Goal: Communication & Community: Answer question/provide support

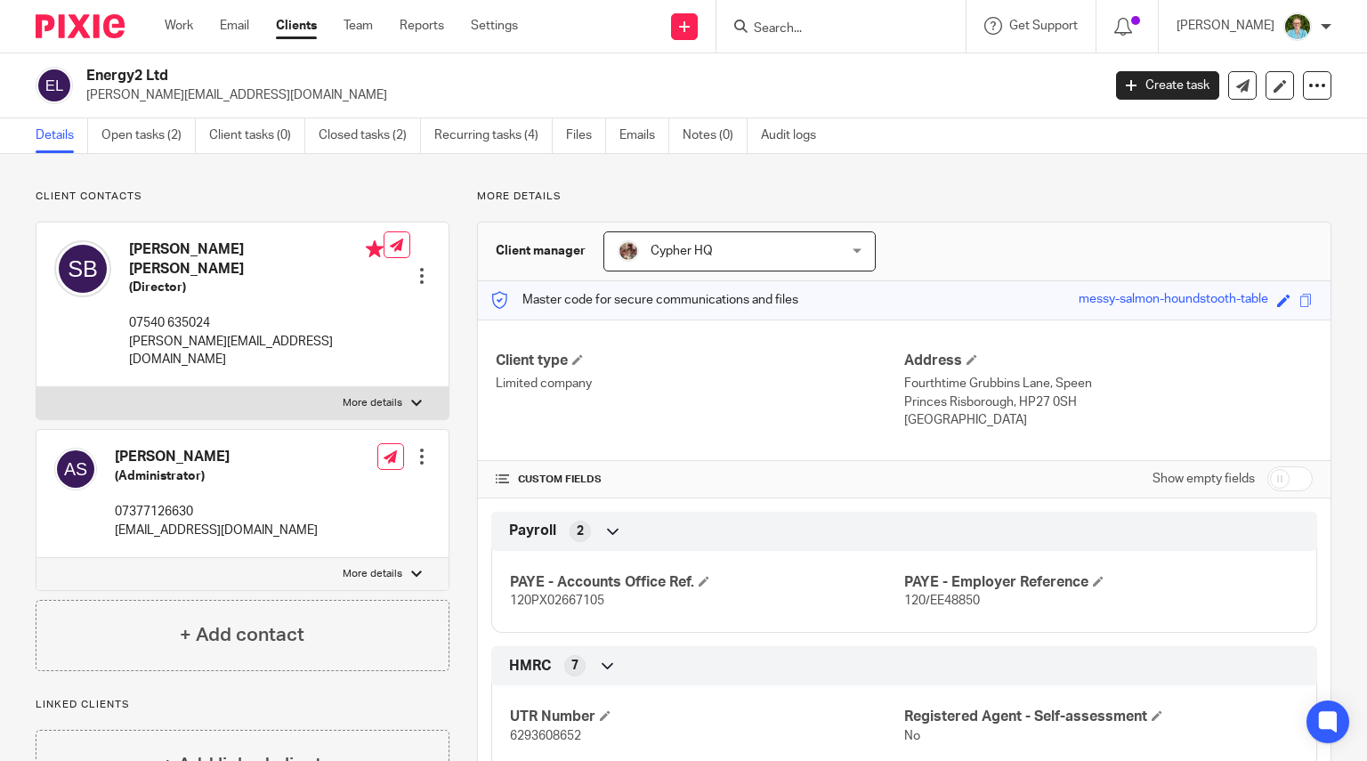
click at [843, 26] on input "Search" at bounding box center [832, 29] width 160 height 16
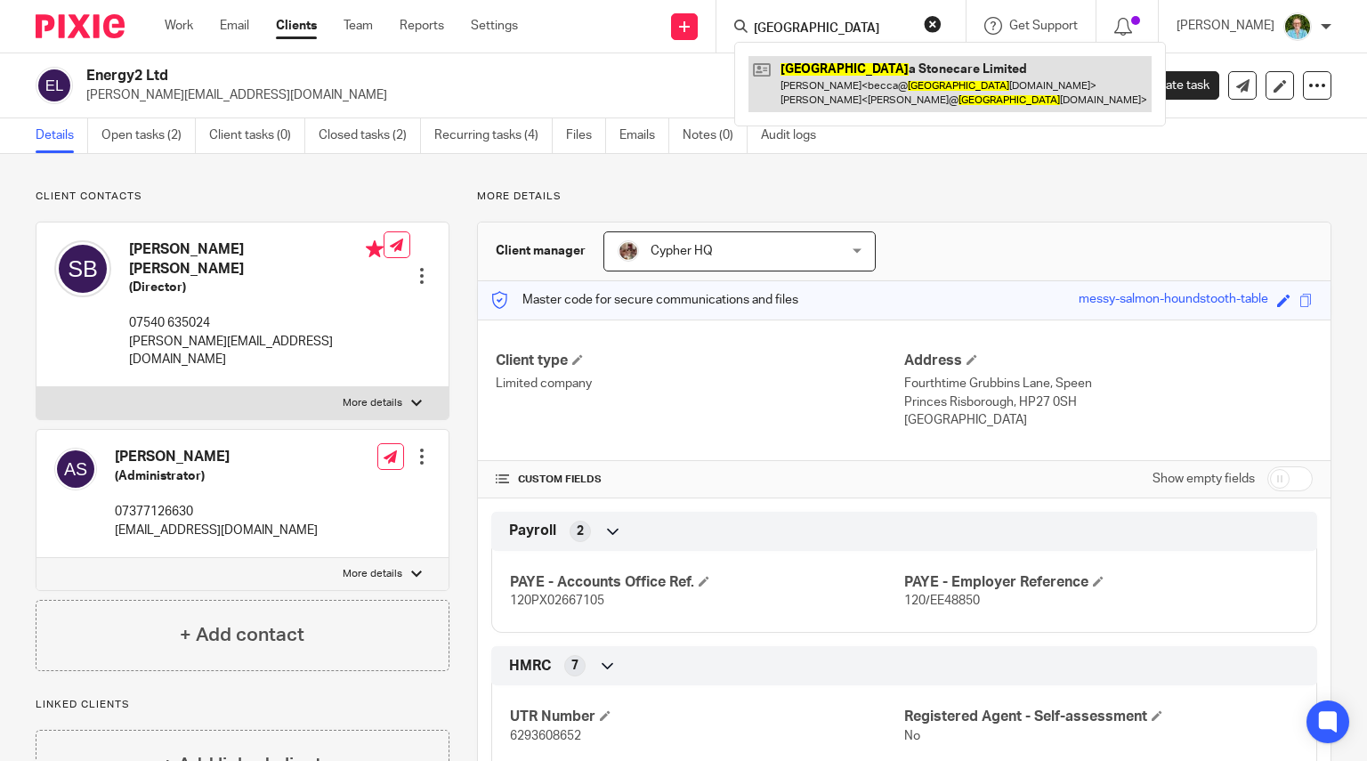
type input "athen"
click at [865, 77] on link at bounding box center [949, 83] width 403 height 55
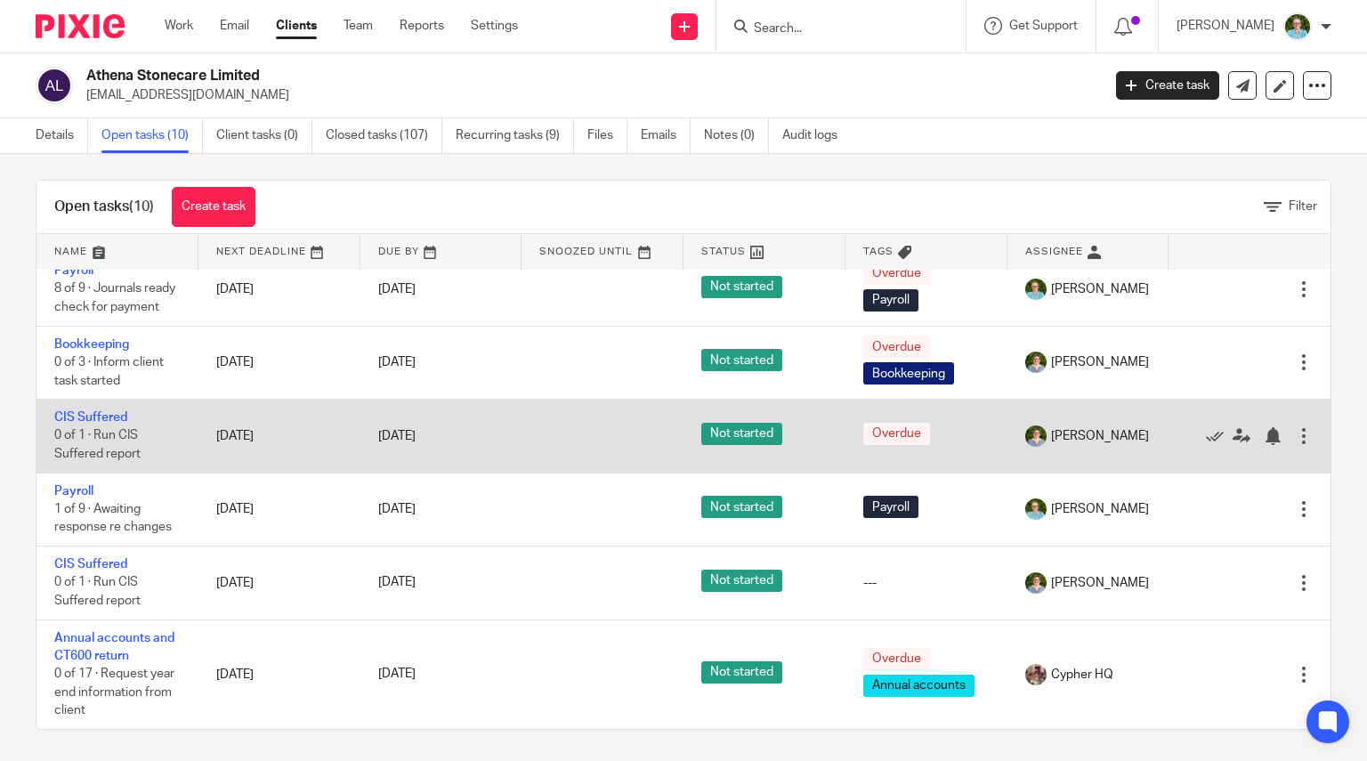
scroll to position [12, 0]
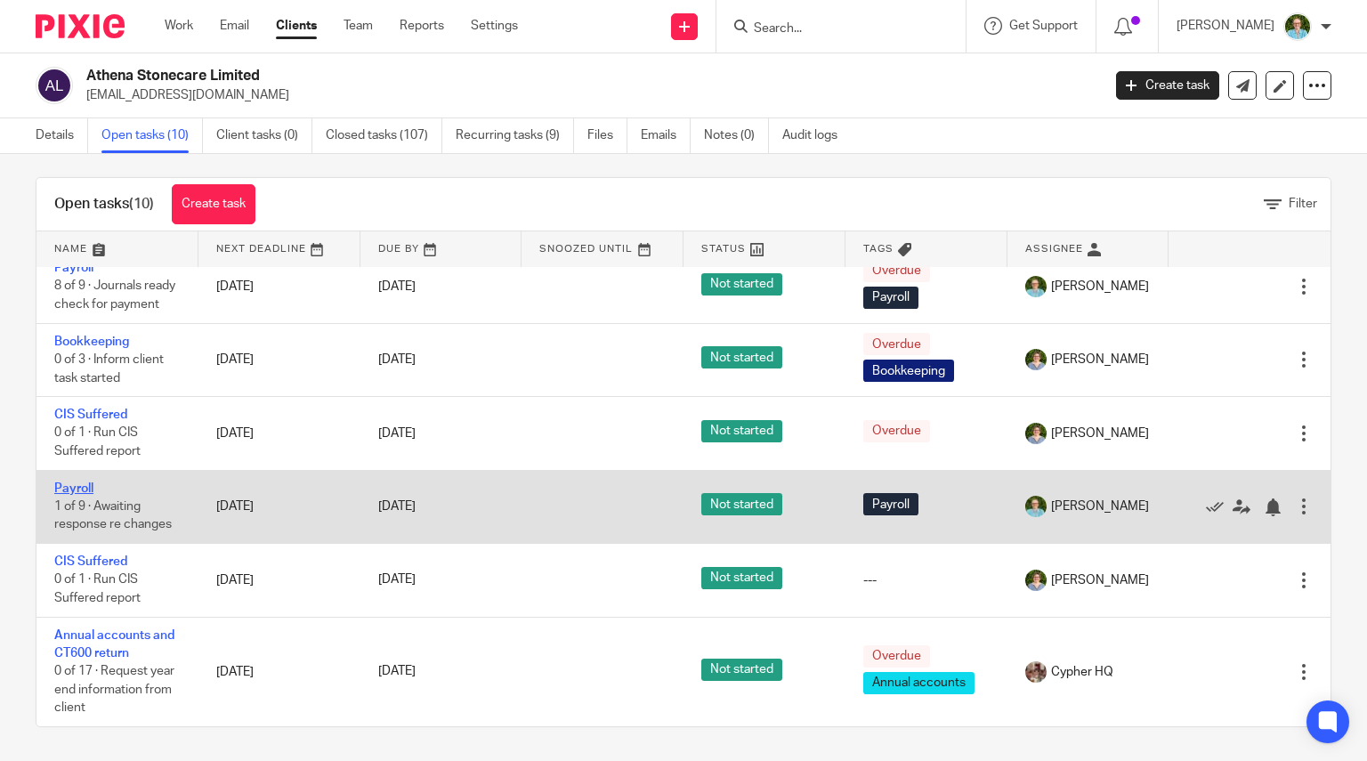
click at [69, 487] on link "Payroll" at bounding box center [73, 488] width 39 height 12
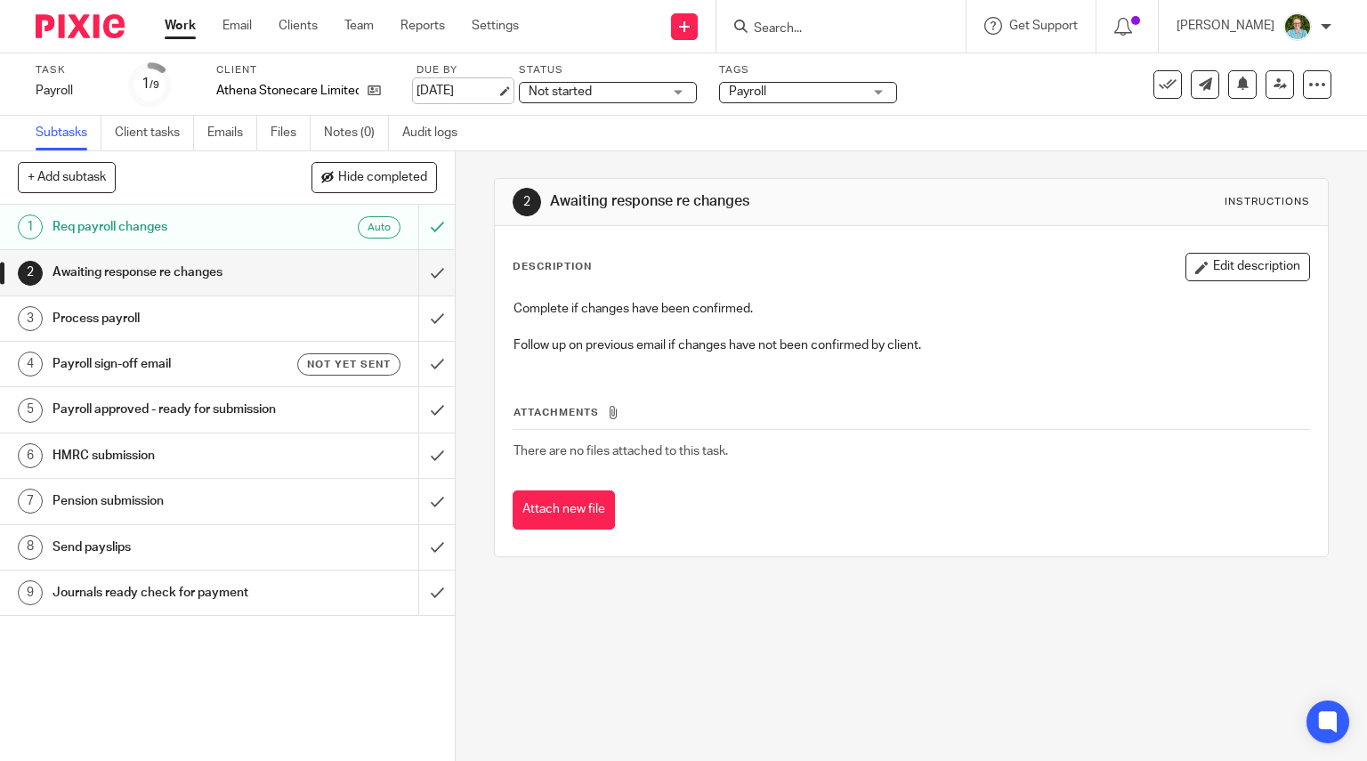
click at [477, 82] on link "[DATE]" at bounding box center [456, 91] width 80 height 19
click at [270, 220] on h1 "Req payroll changes" at bounding box center [168, 227] width 232 height 27
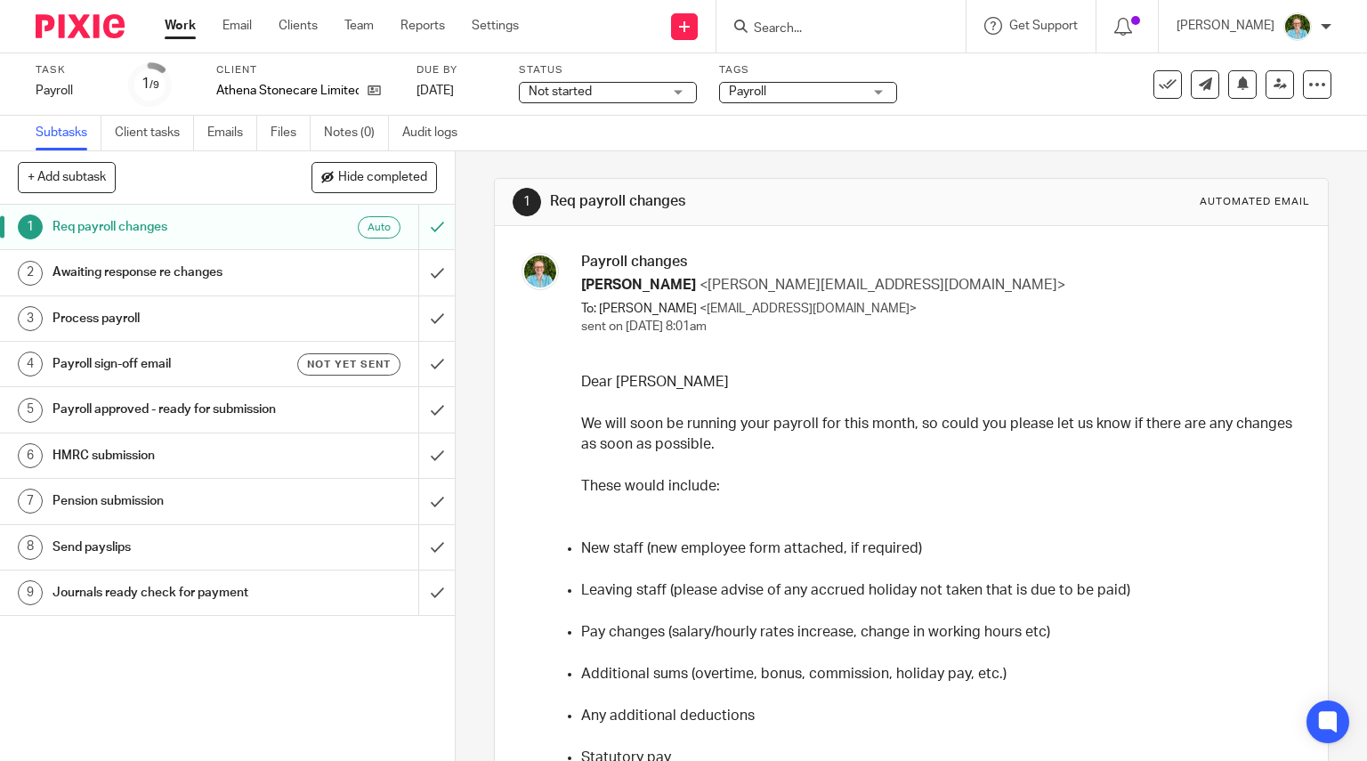
click at [819, 26] on input "Search" at bounding box center [832, 29] width 160 height 16
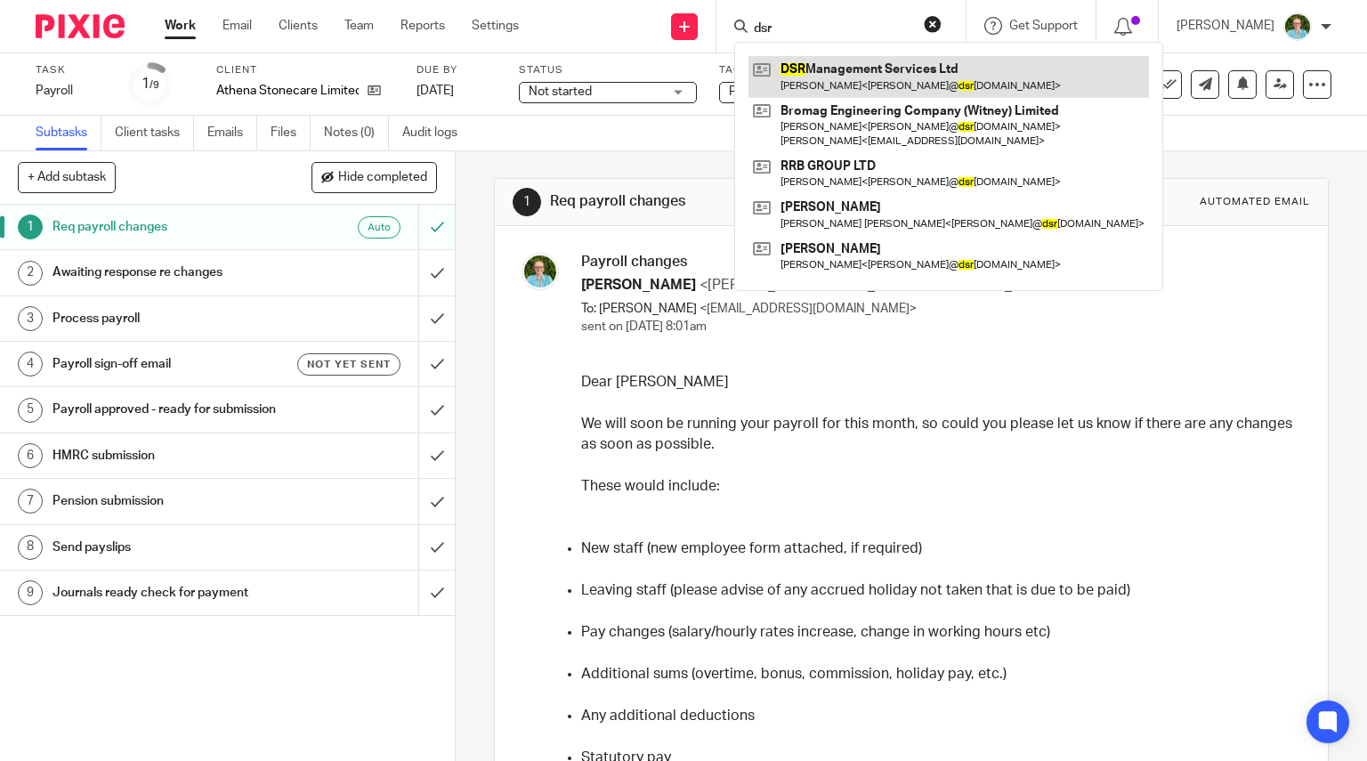
type input "dsr"
click at [822, 83] on link at bounding box center [948, 76] width 400 height 41
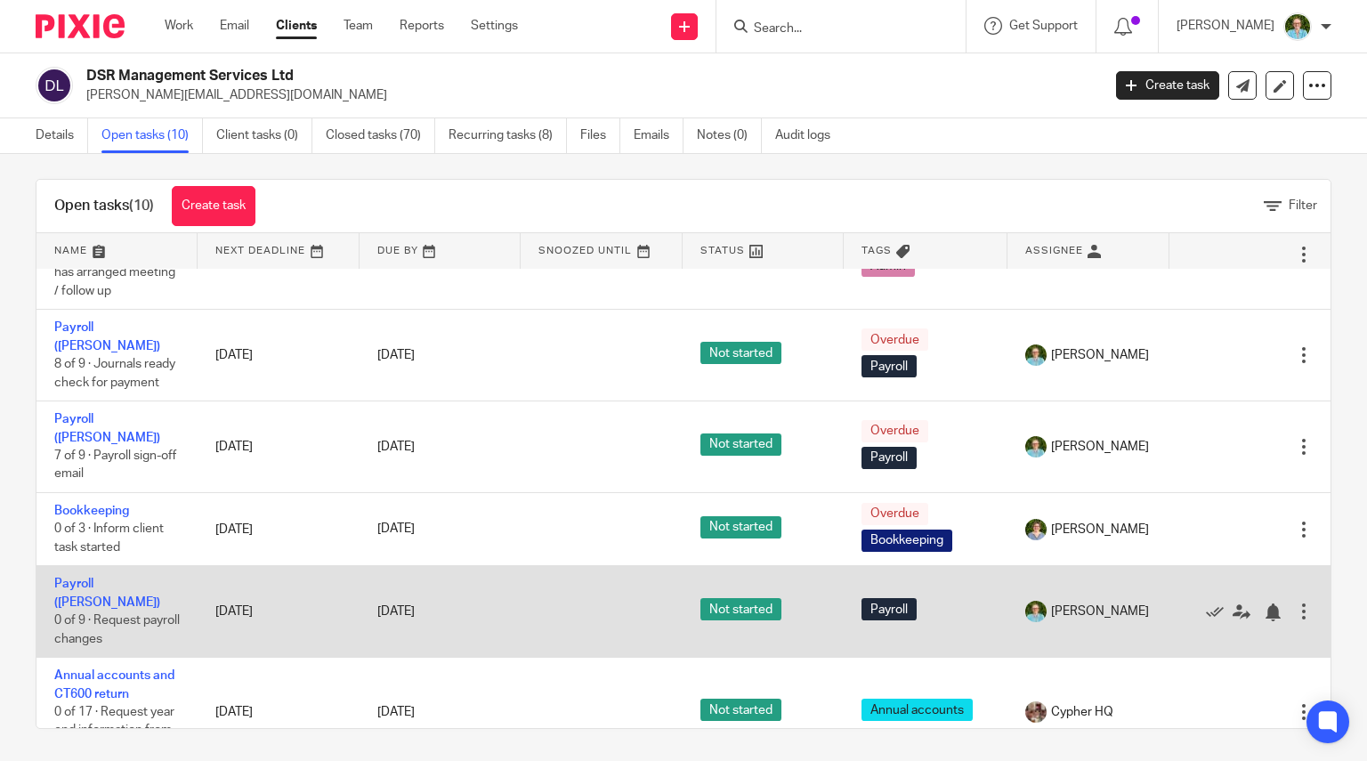
scroll to position [12, 0]
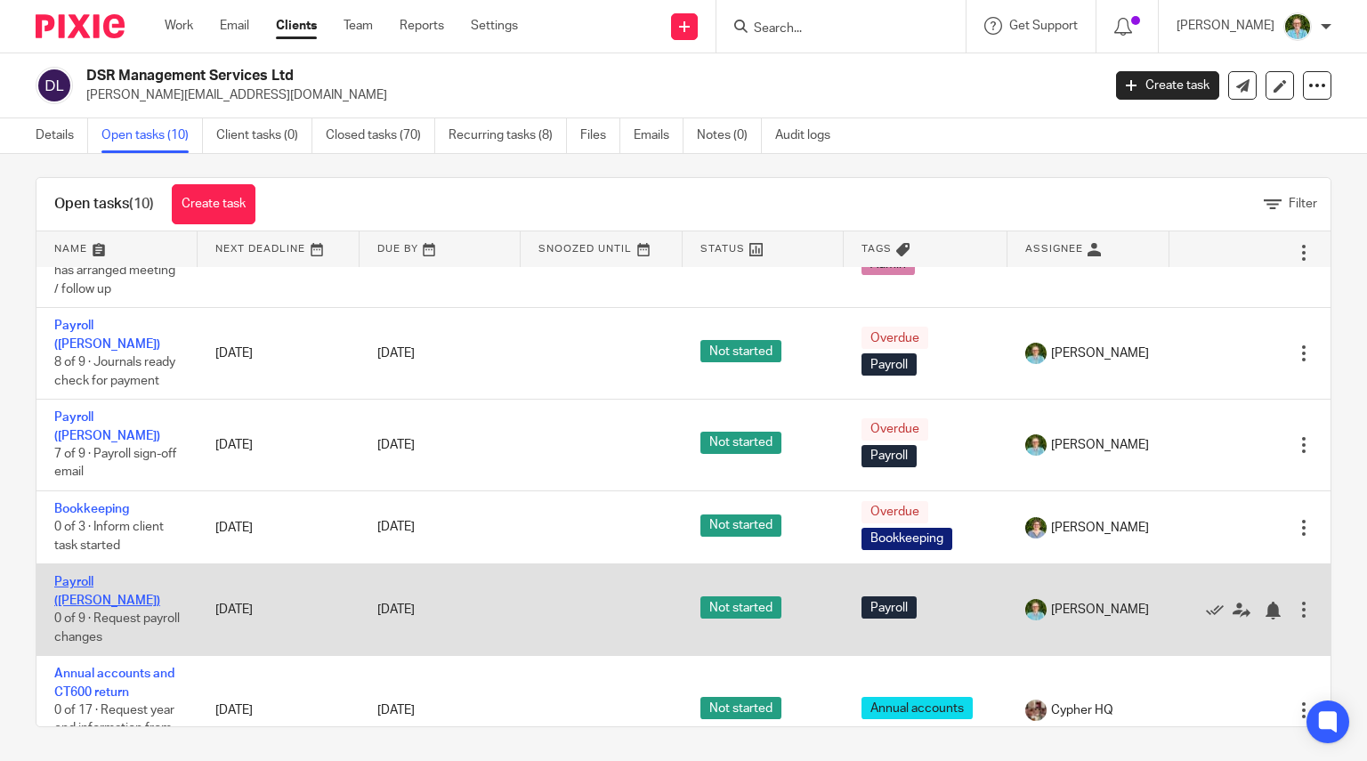
click at [93, 576] on link "Payroll (Louise)" at bounding box center [107, 591] width 106 height 30
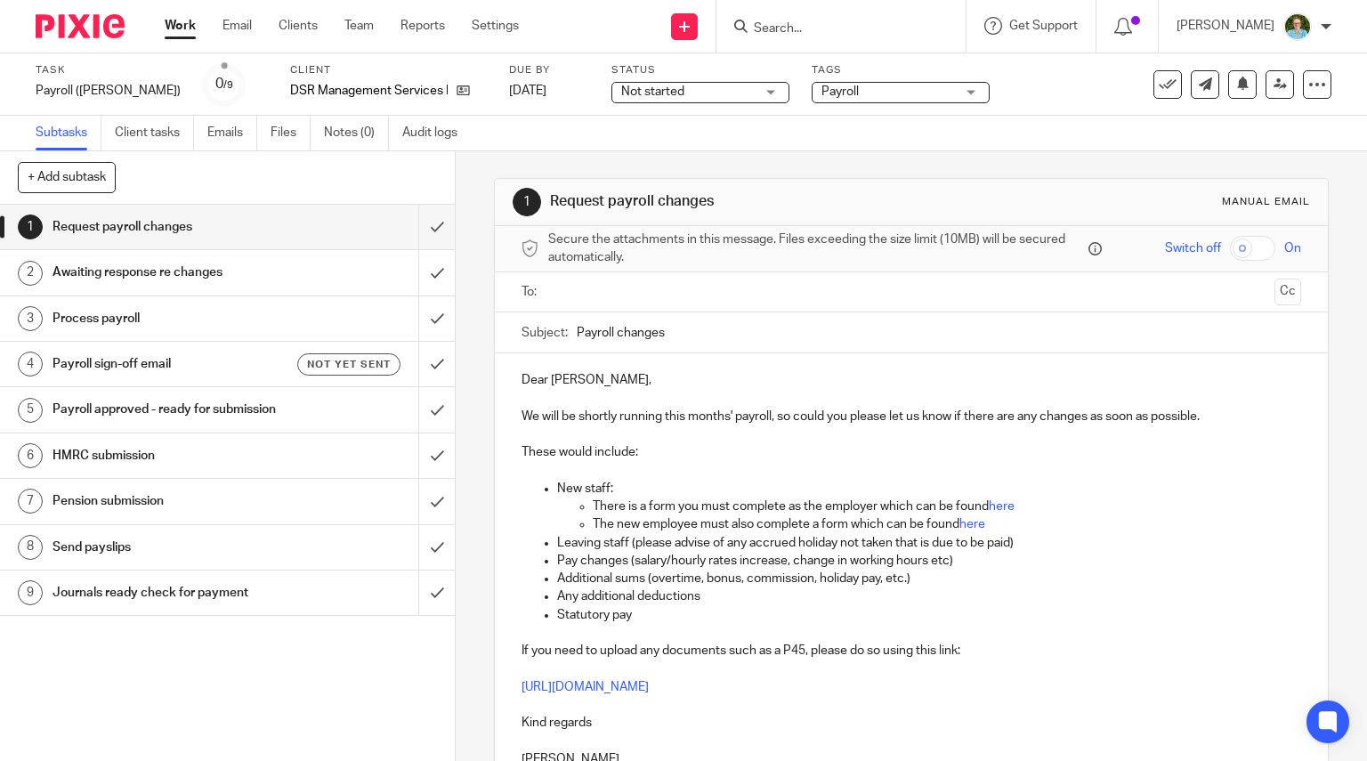
click at [605, 300] on input "text" at bounding box center [910, 292] width 713 height 20
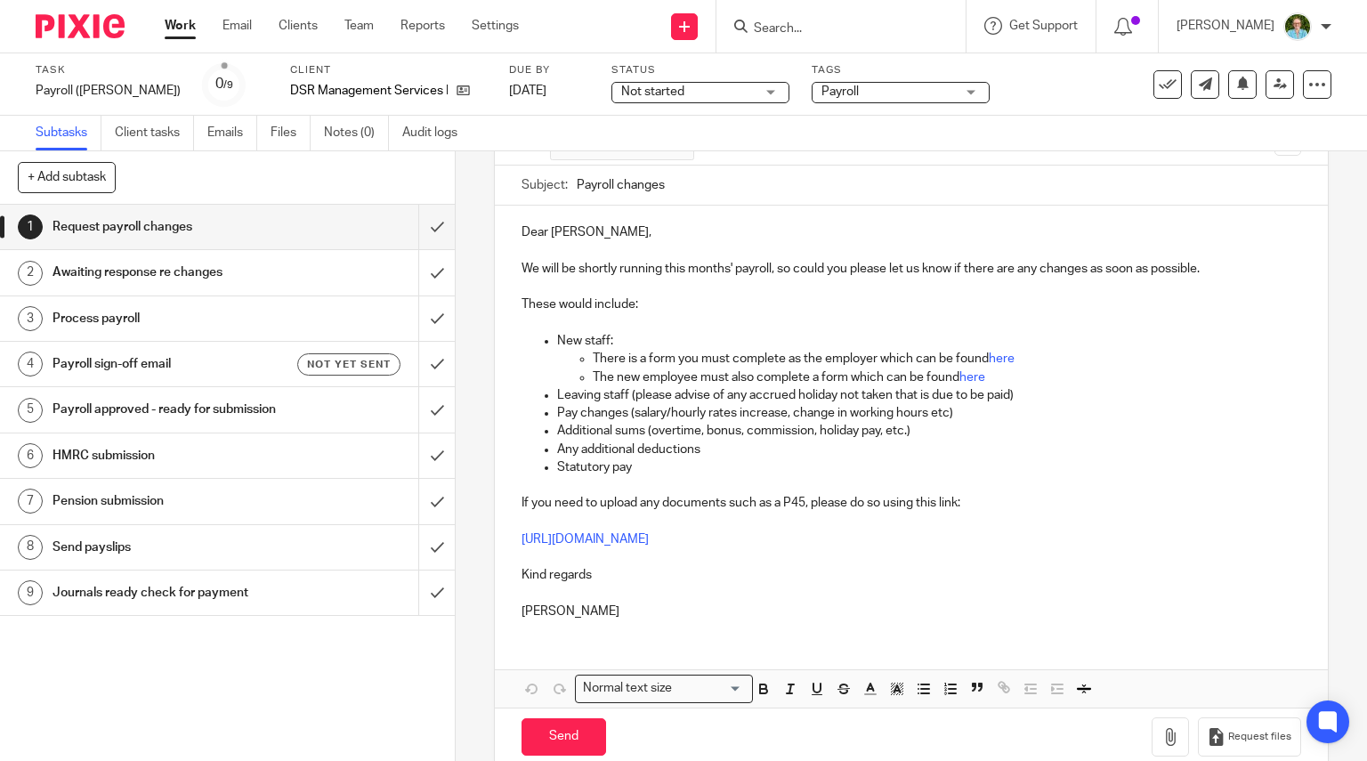
scroll to position [180, 0]
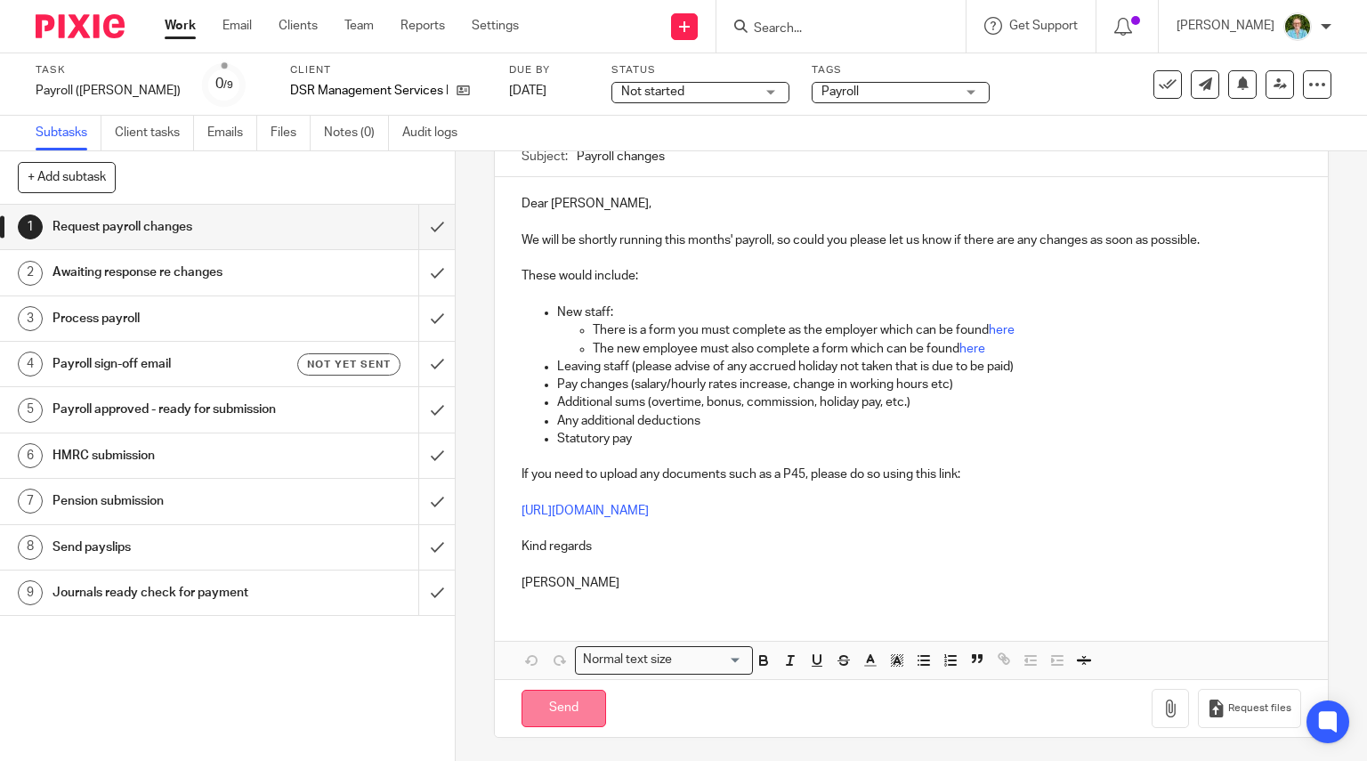
click at [576, 700] on input "Send" at bounding box center [563, 709] width 85 height 38
type input "Sent"
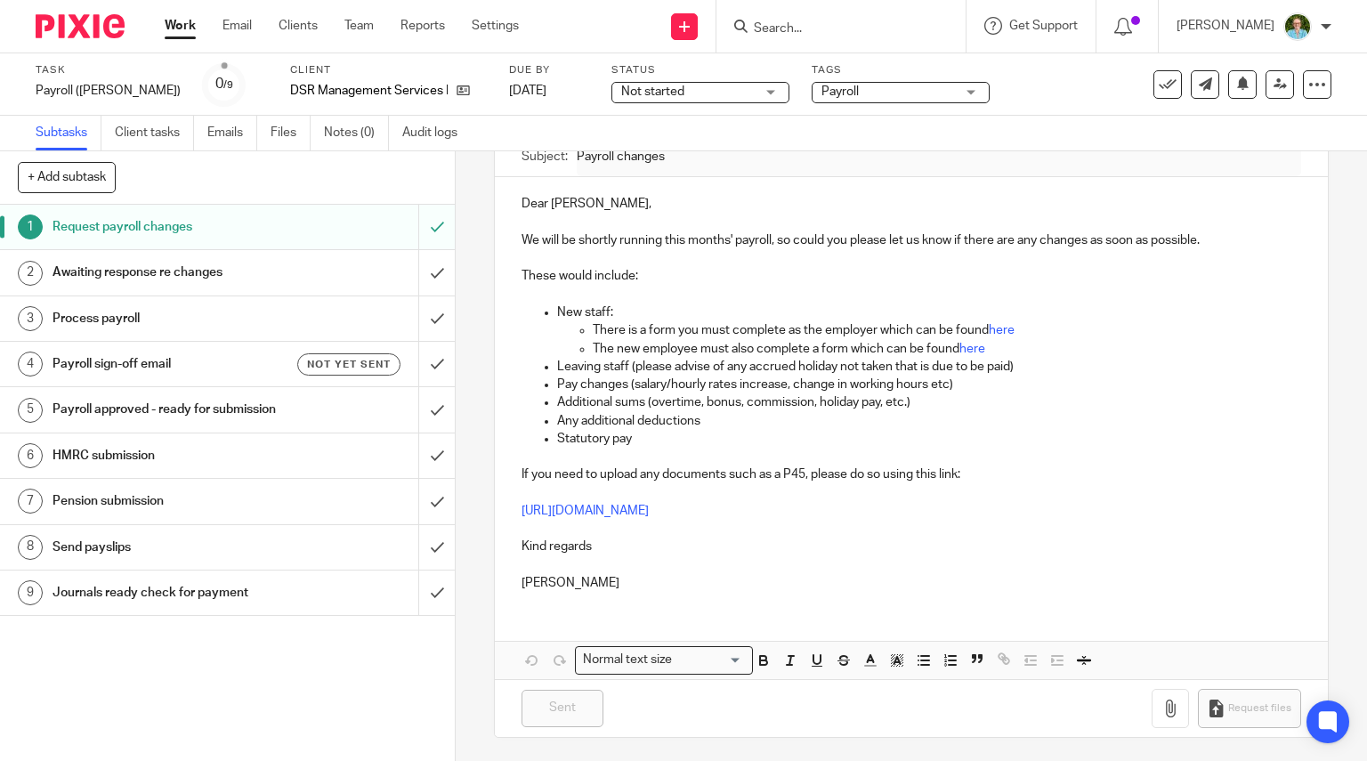
click at [820, 34] on input "Search" at bounding box center [832, 29] width 160 height 16
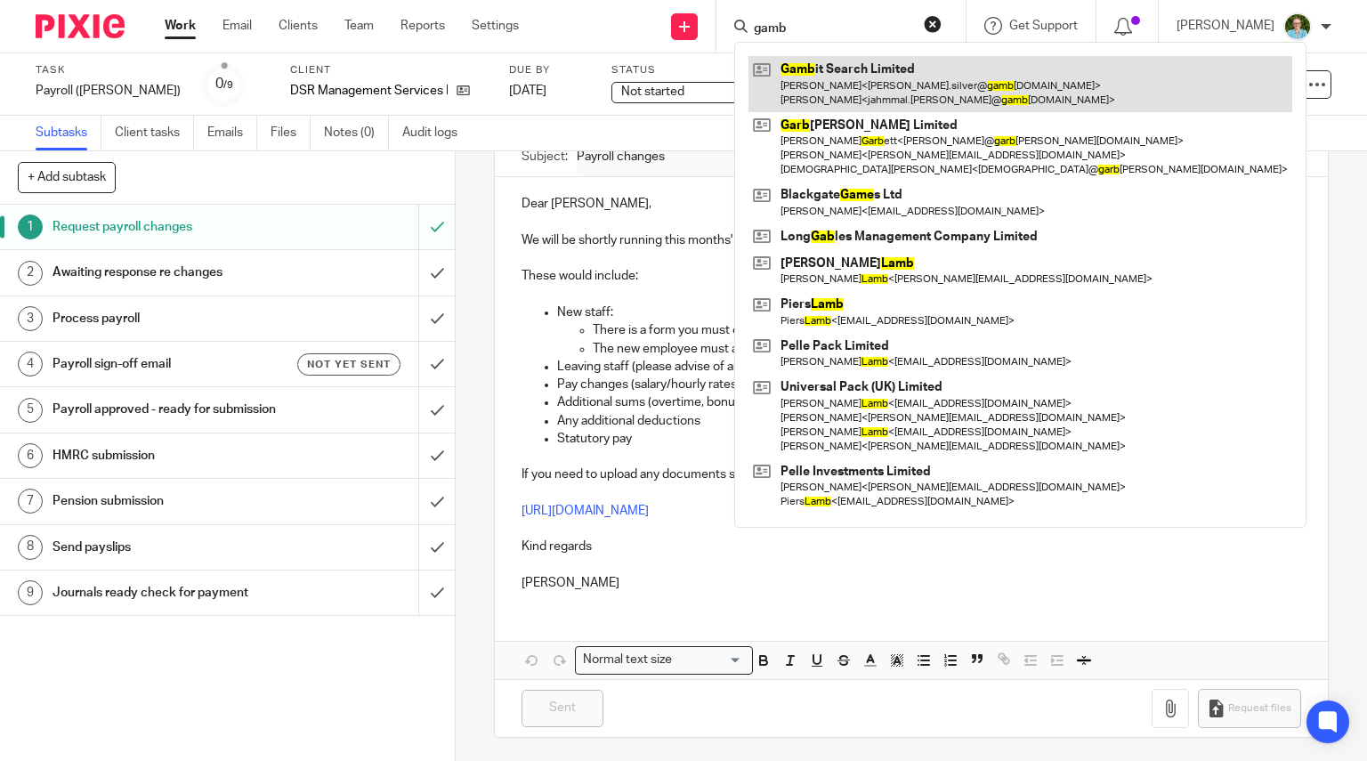
type input "gamb"
click at [840, 78] on link at bounding box center [1020, 83] width 544 height 55
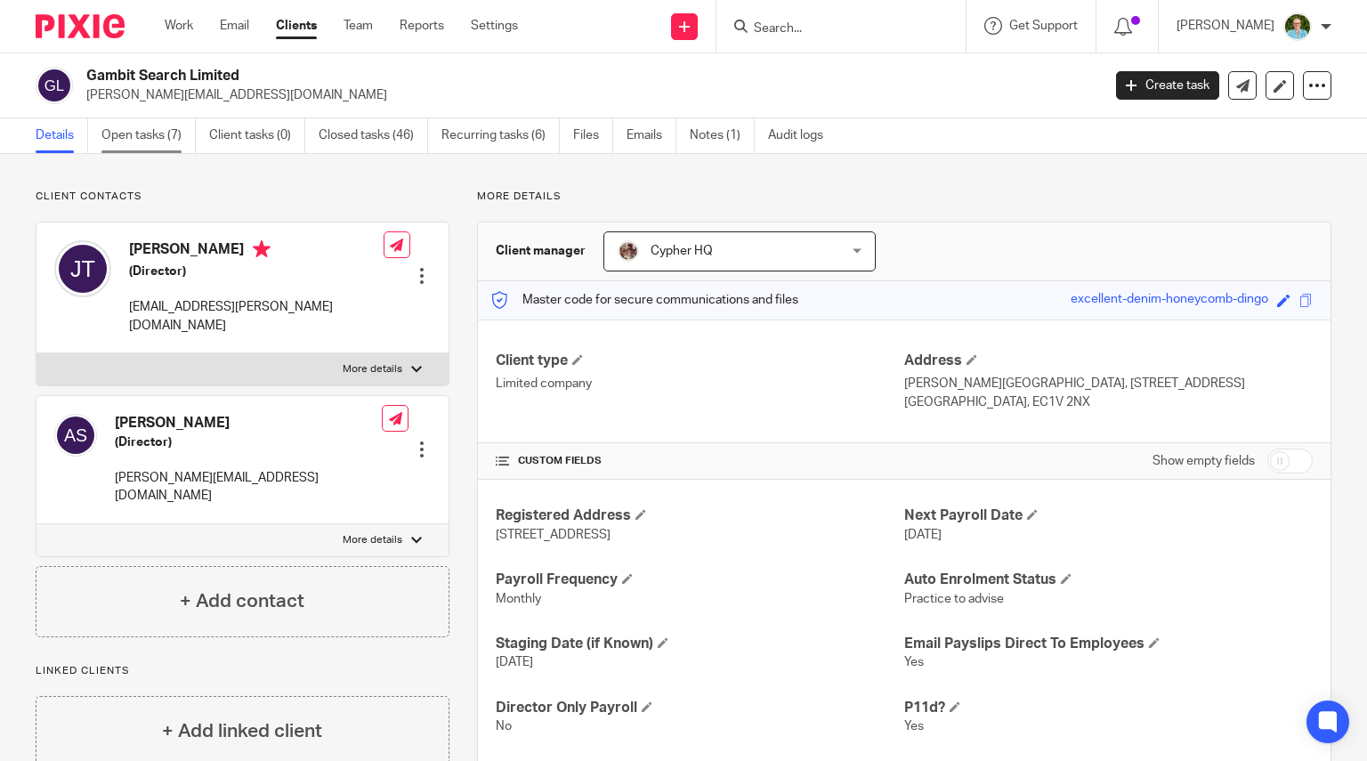
click at [132, 129] on link "Open tasks (7)" at bounding box center [148, 135] width 94 height 35
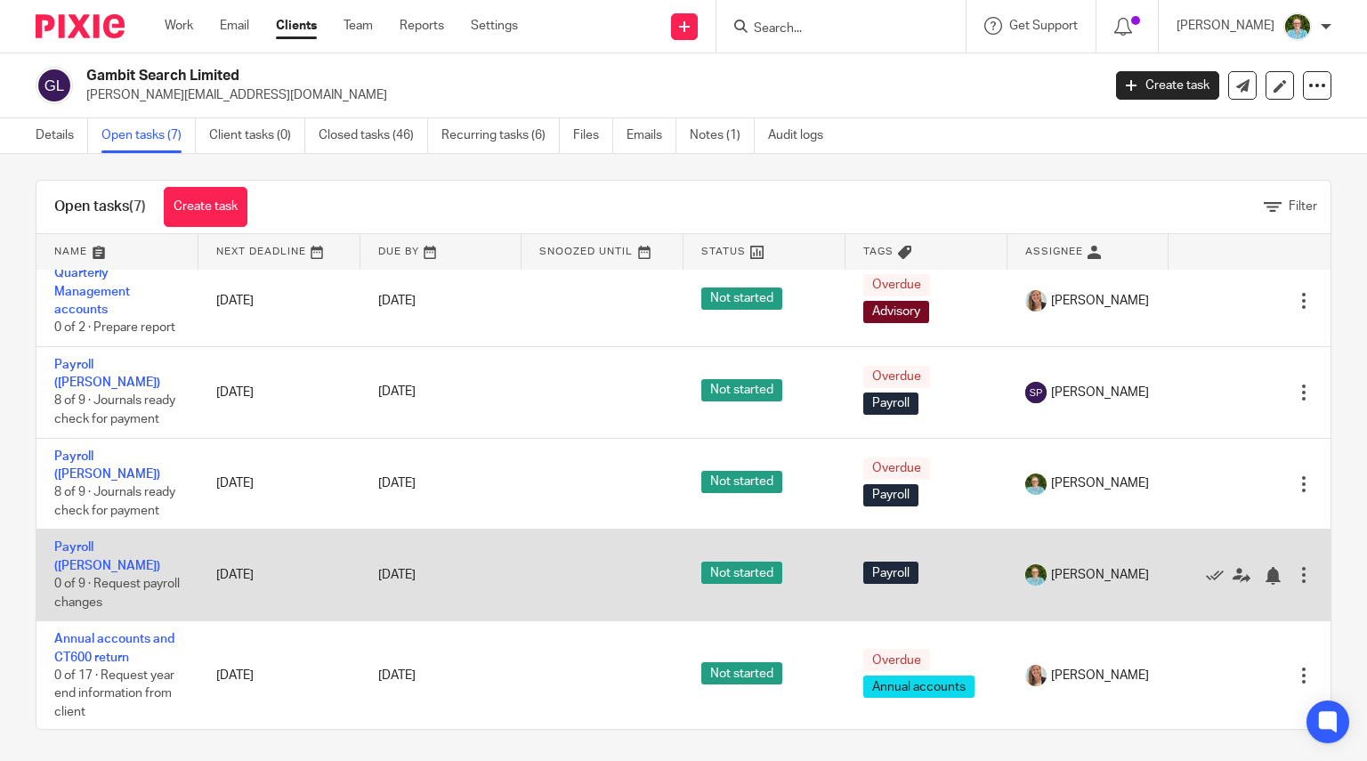
scroll to position [12, 0]
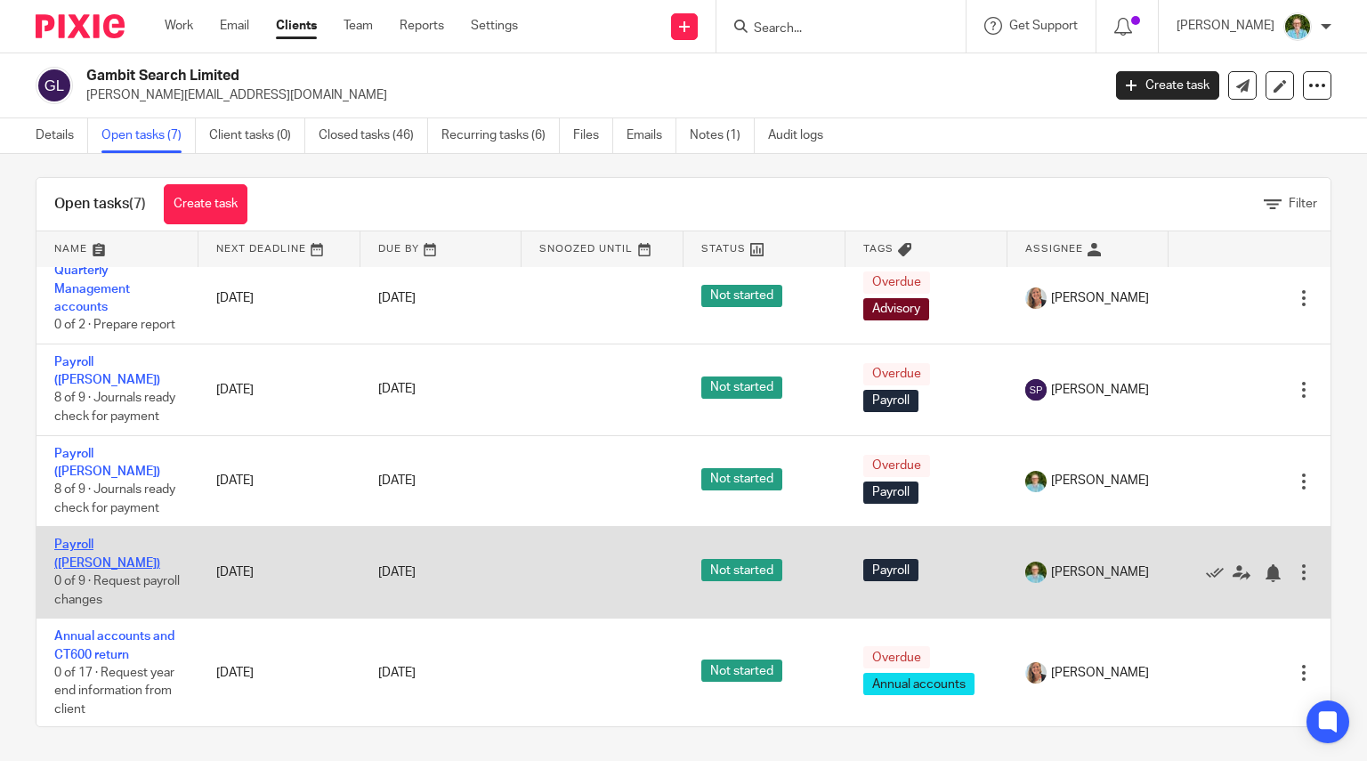
click at [105, 555] on link "Payroll ([PERSON_NAME])" at bounding box center [107, 553] width 106 height 30
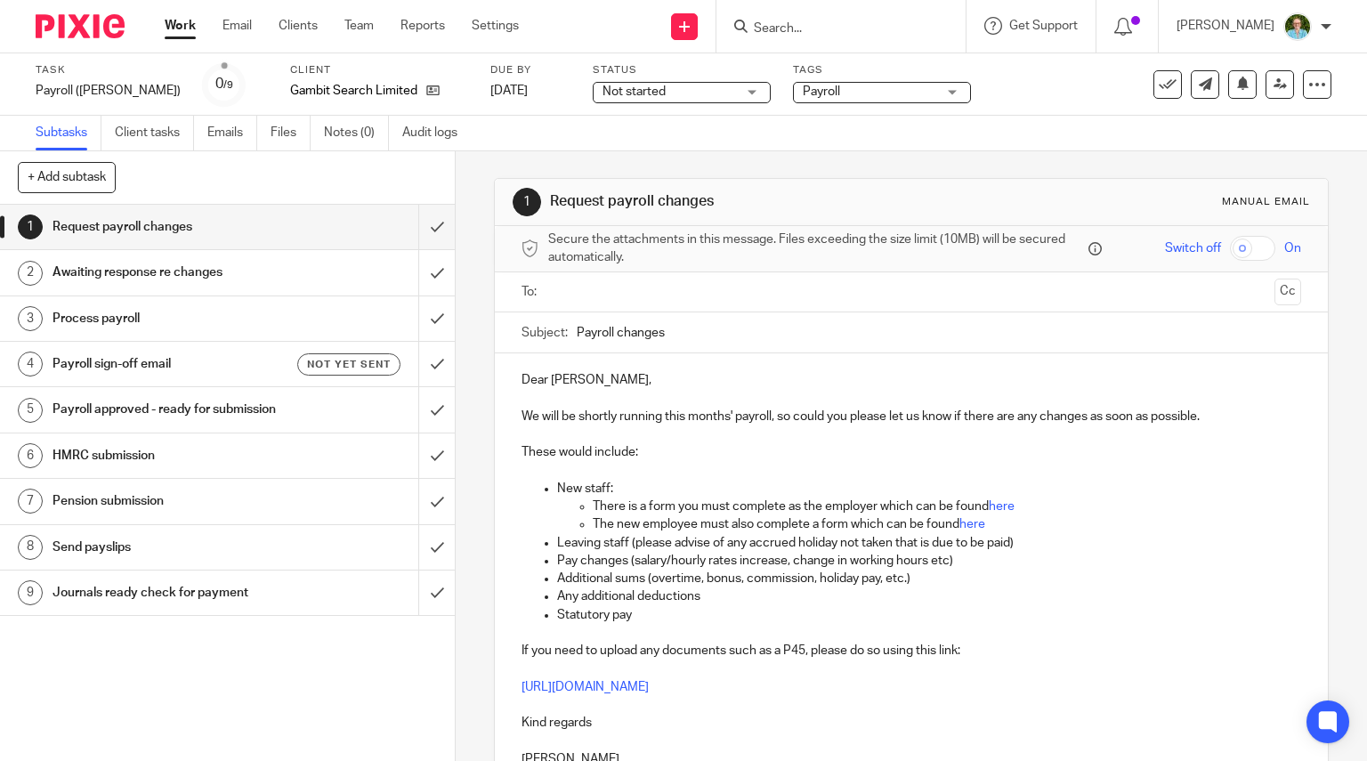
click at [588, 286] on input "text" at bounding box center [910, 292] width 713 height 20
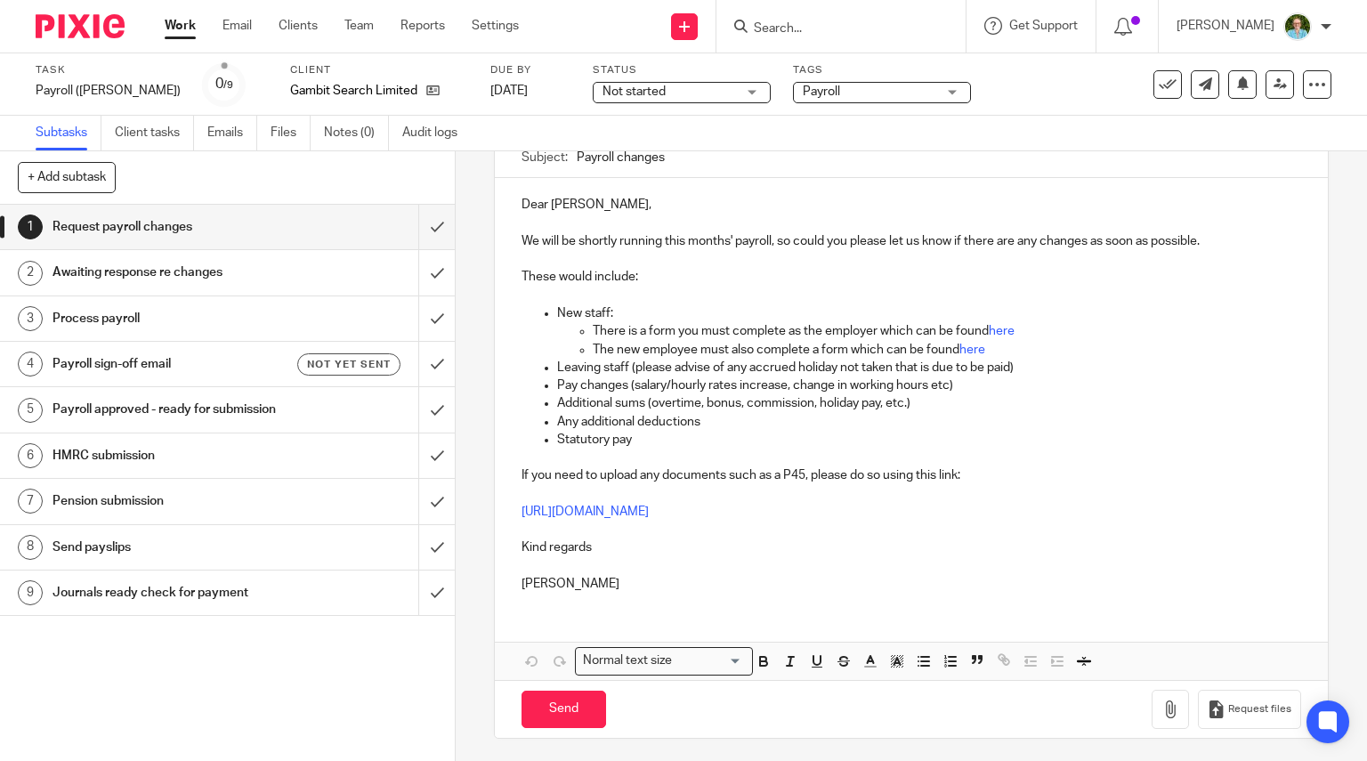
scroll to position [180, 0]
click at [593, 693] on input "Send" at bounding box center [563, 709] width 85 height 38
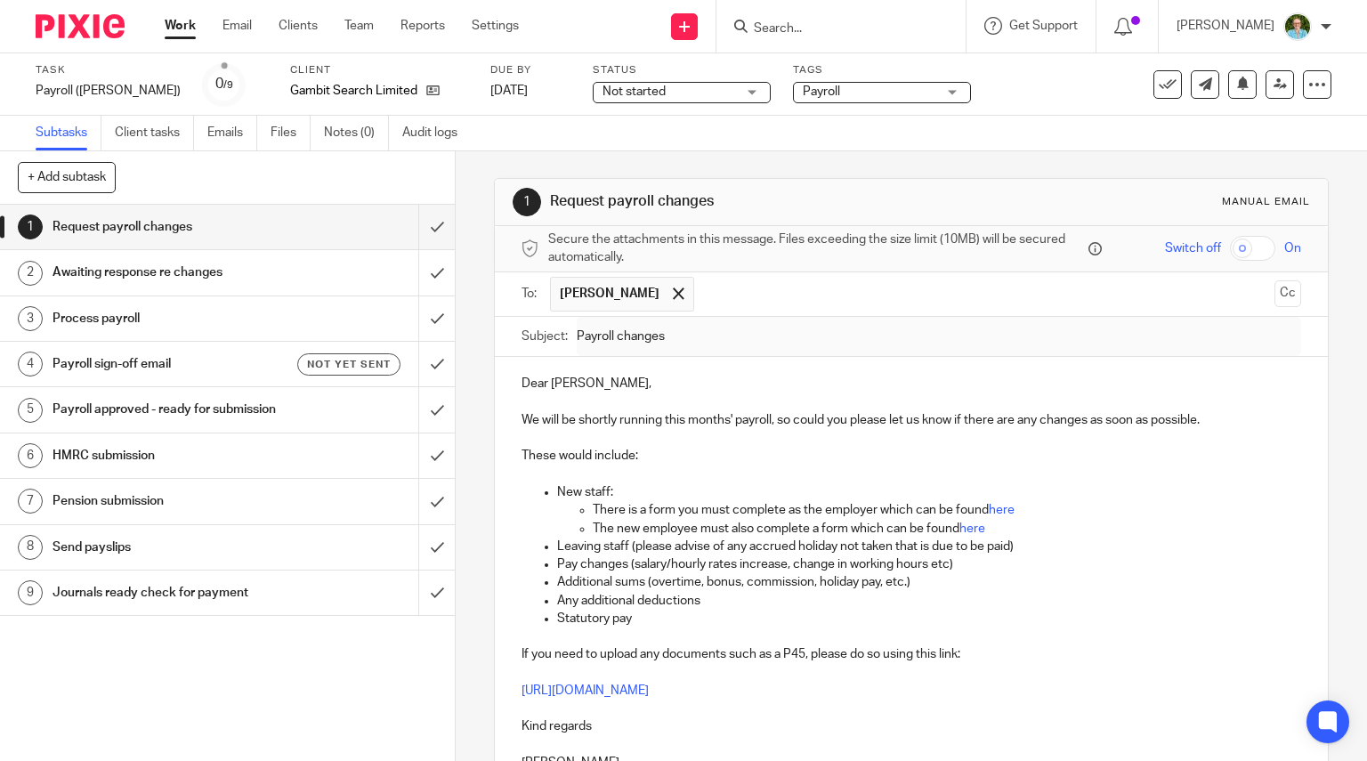
type input "Sent"
click at [789, 23] on input "Search" at bounding box center [832, 29] width 160 height 16
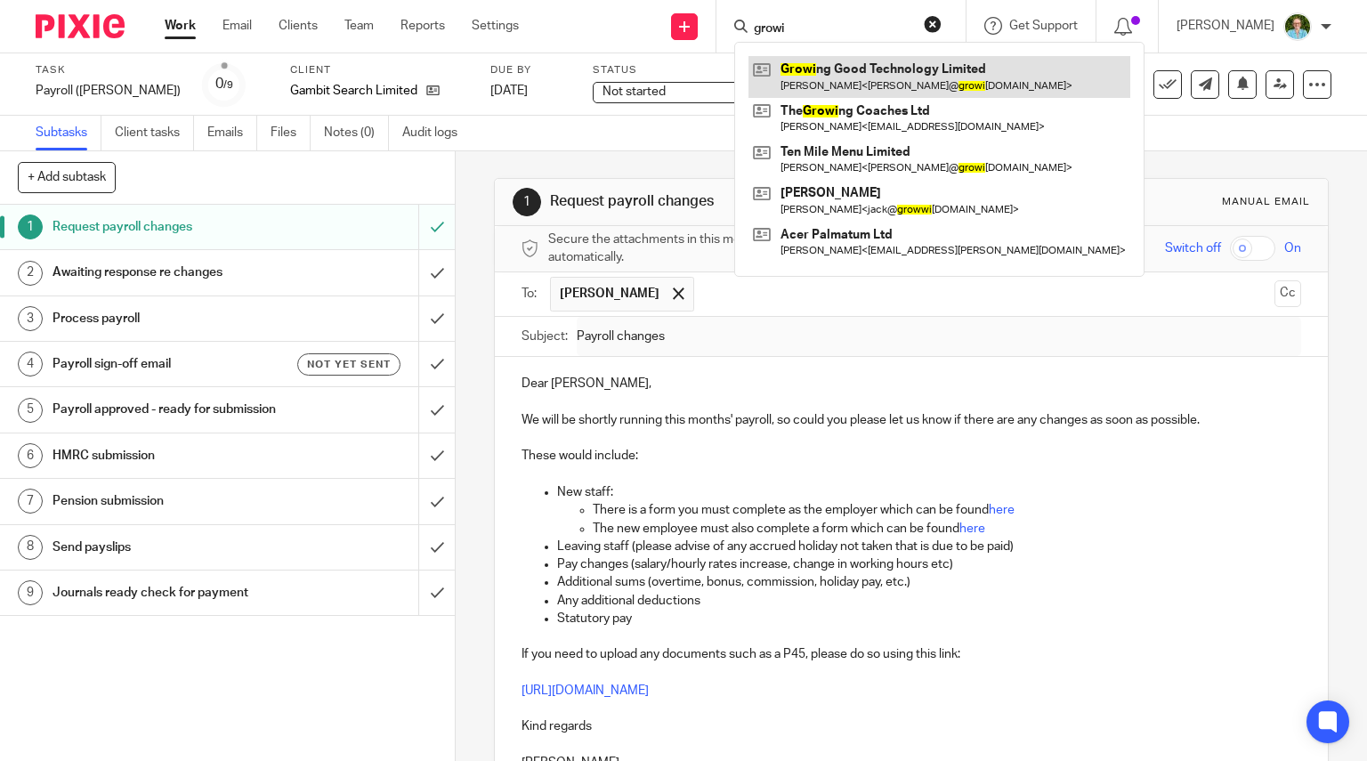
type input "growi"
click at [843, 71] on link at bounding box center [939, 76] width 382 height 41
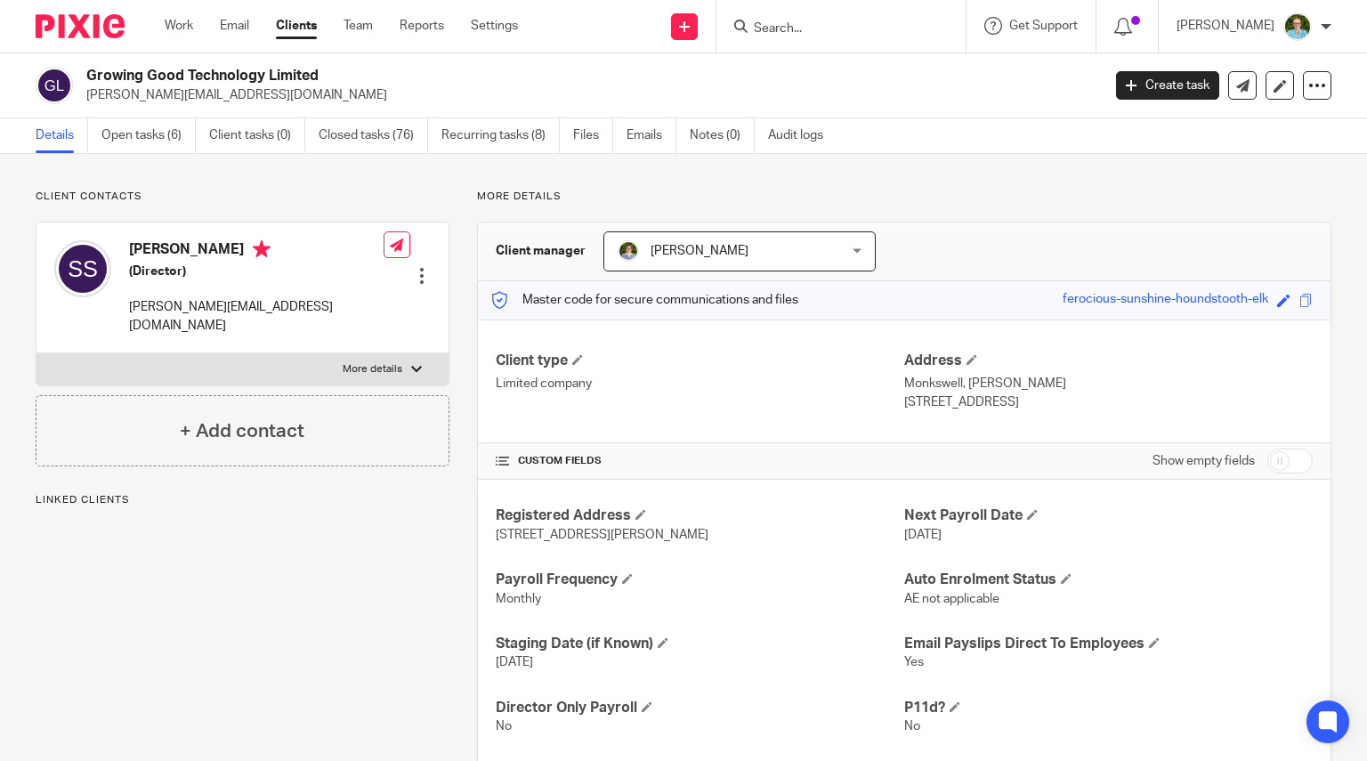
click at [159, 119] on link "Open tasks (6)" at bounding box center [148, 135] width 94 height 35
click at [158, 125] on link "Open tasks (6)" at bounding box center [148, 135] width 94 height 35
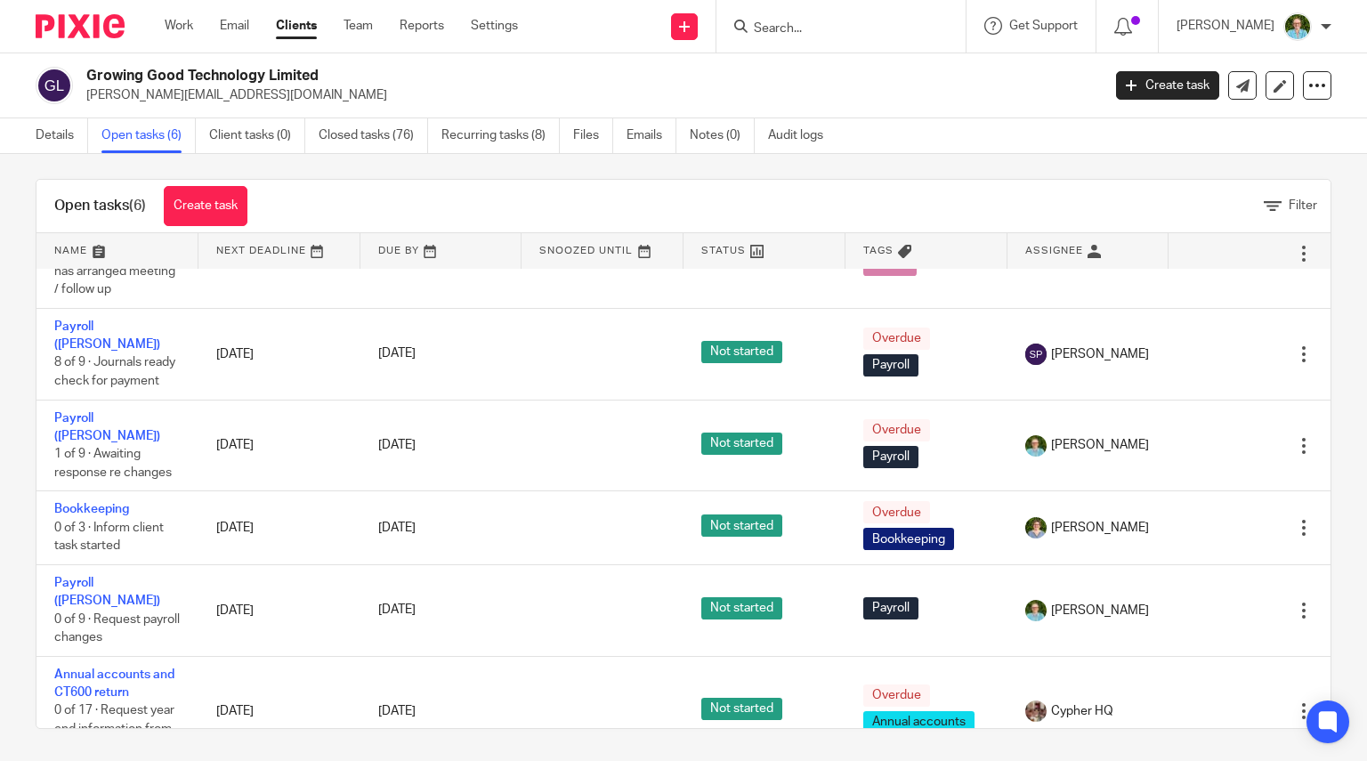
scroll to position [12, 0]
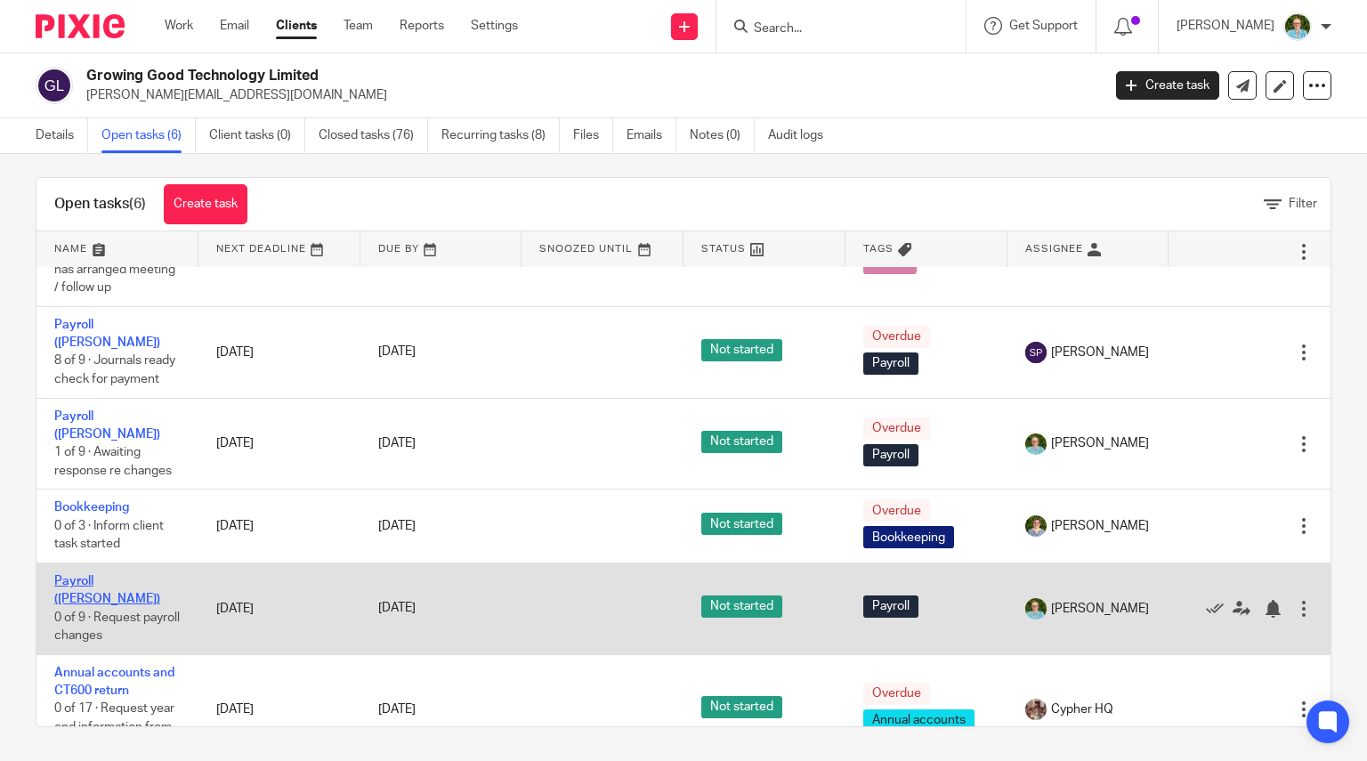
click at [80, 575] on link "Payroll (Louise)" at bounding box center [107, 590] width 106 height 30
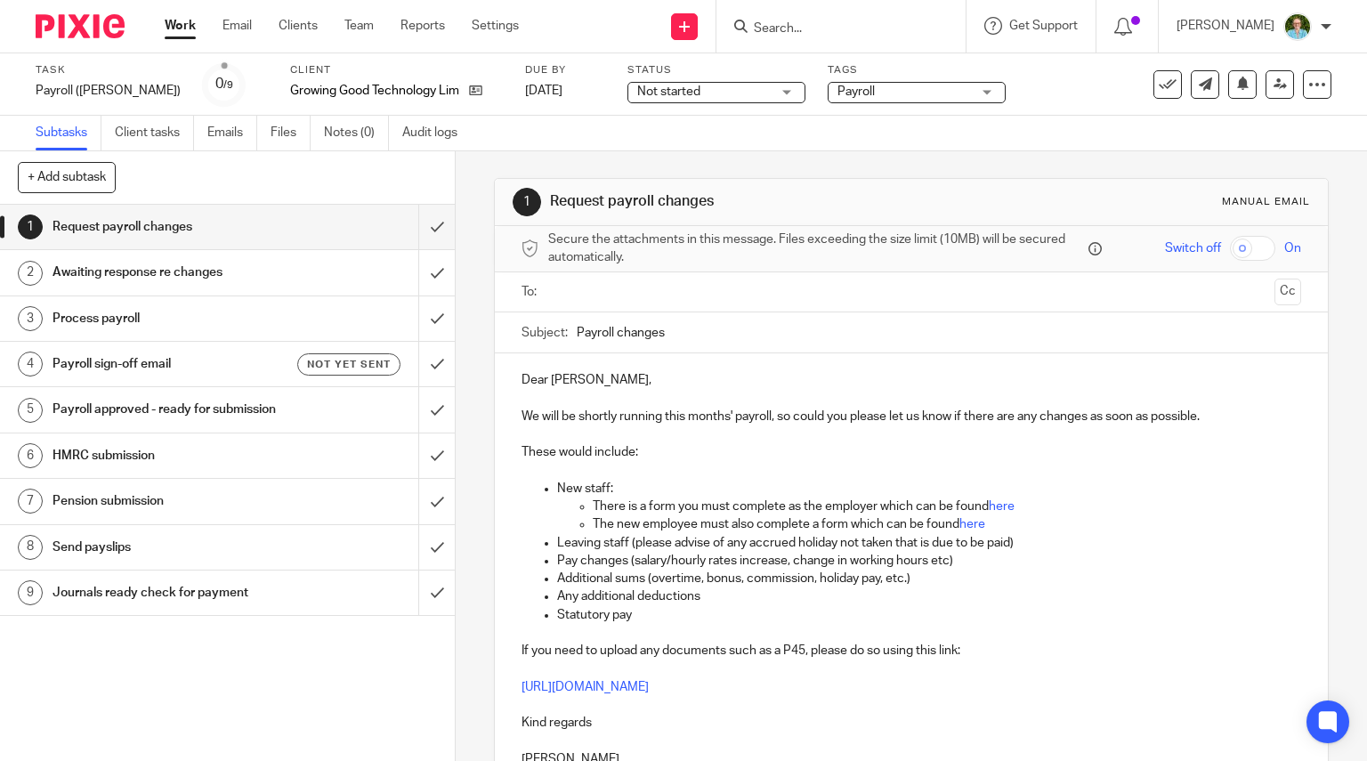
click at [582, 280] on ul at bounding box center [912, 292] width 725 height 29
click at [591, 284] on input "text" at bounding box center [910, 292] width 713 height 20
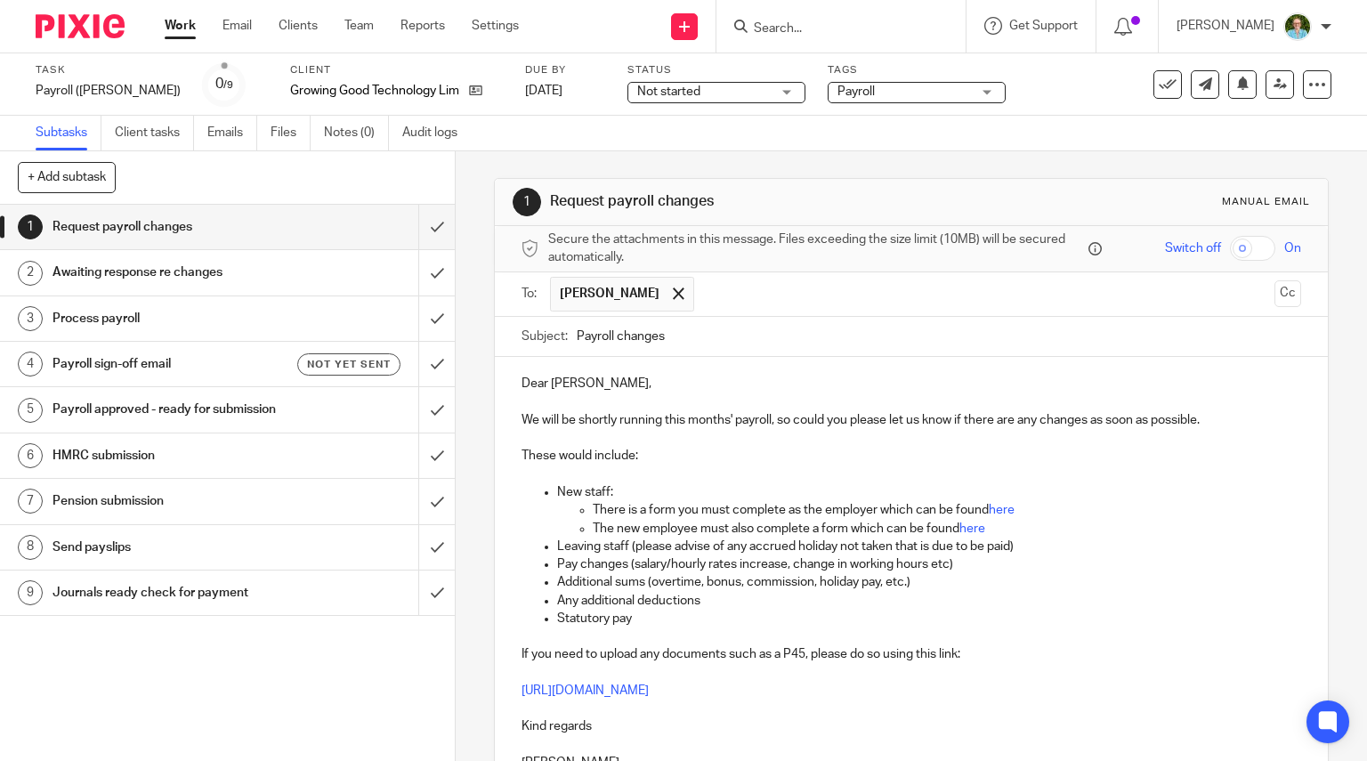
click at [583, 370] on div "Dear Steven, We will be shortly running this months' payroll, so could you plea…" at bounding box center [912, 571] width 834 height 428
click at [583, 376] on p "Dear Steven," at bounding box center [911, 384] width 780 height 18
click at [585, 384] on p "Dear Steven," at bounding box center [911, 384] width 780 height 18
click at [727, 476] on p at bounding box center [911, 474] width 780 height 18
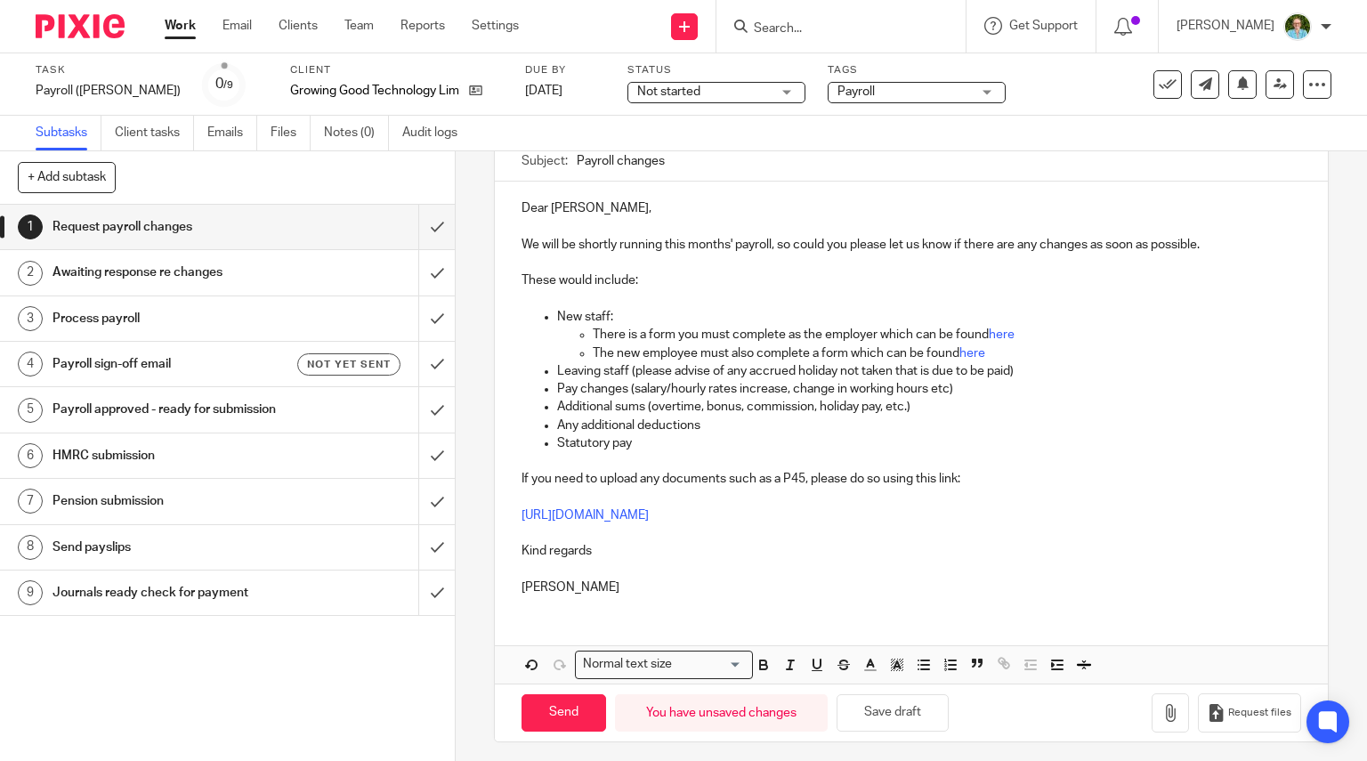
scroll to position [180, 0]
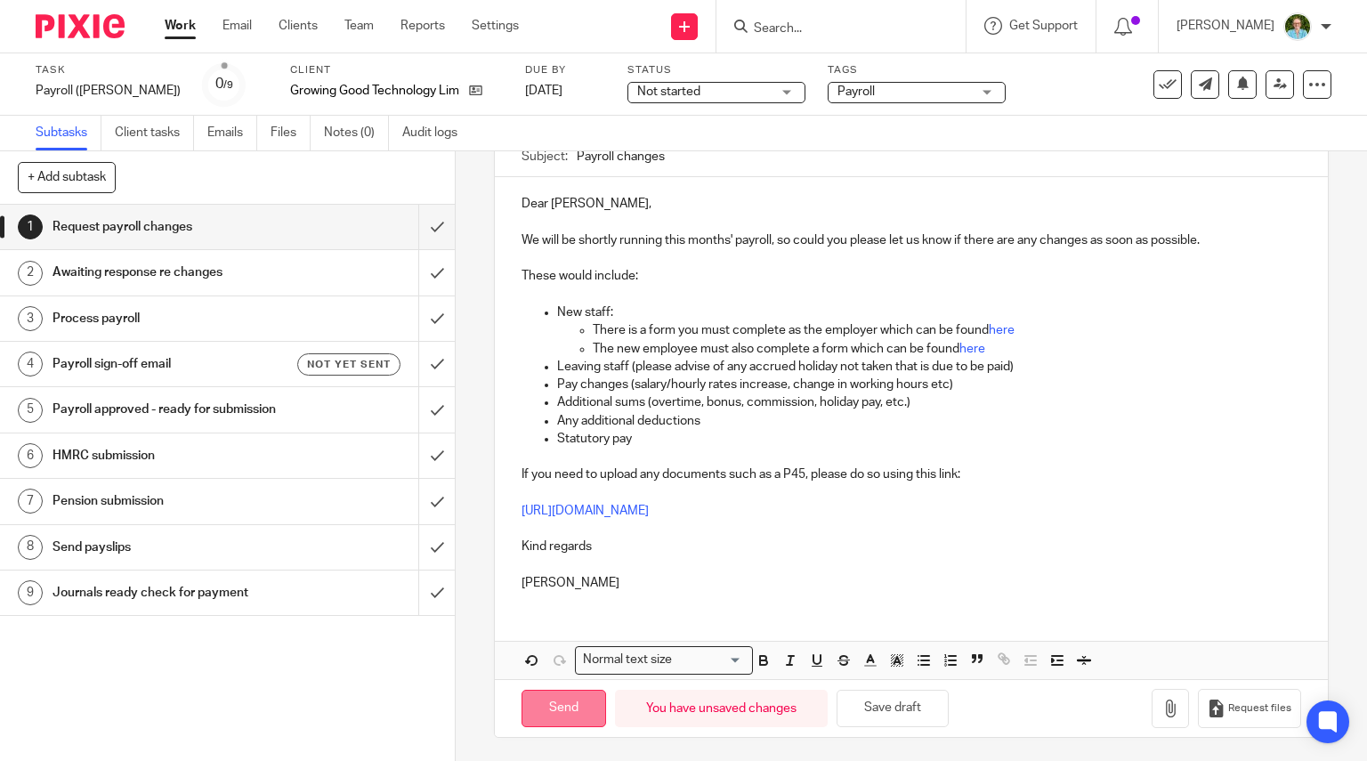
click at [574, 710] on input "Send" at bounding box center [563, 709] width 85 height 38
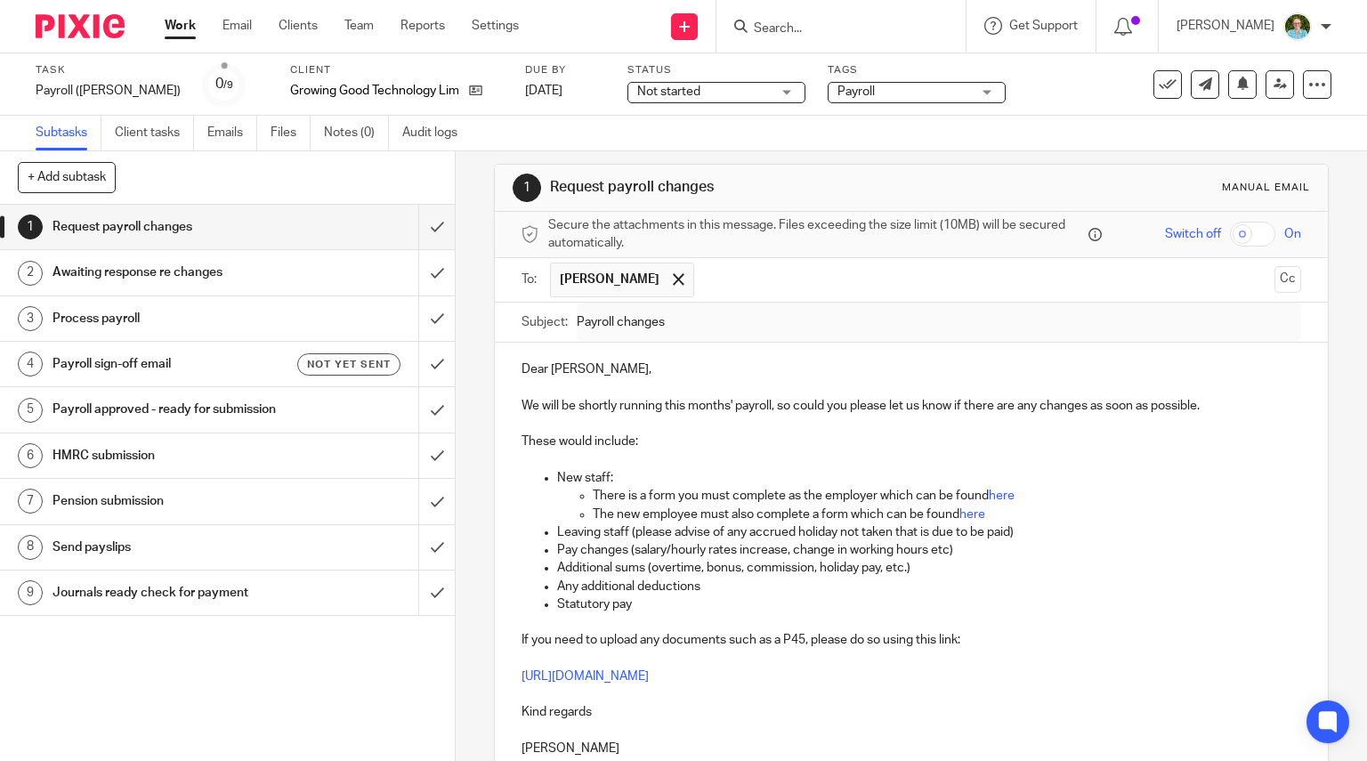
scroll to position [0, 0]
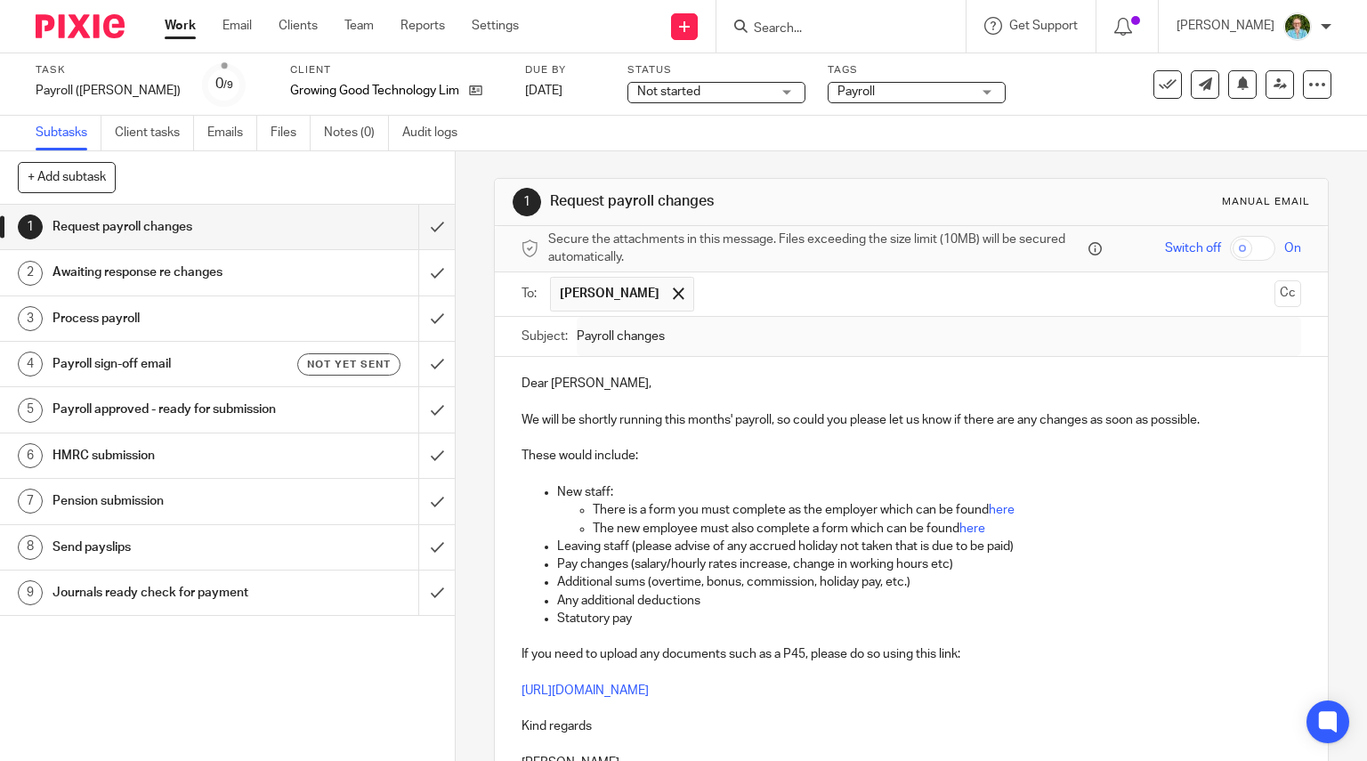
type input "Sent"
click at [816, 28] on input "Search" at bounding box center [832, 29] width 160 height 16
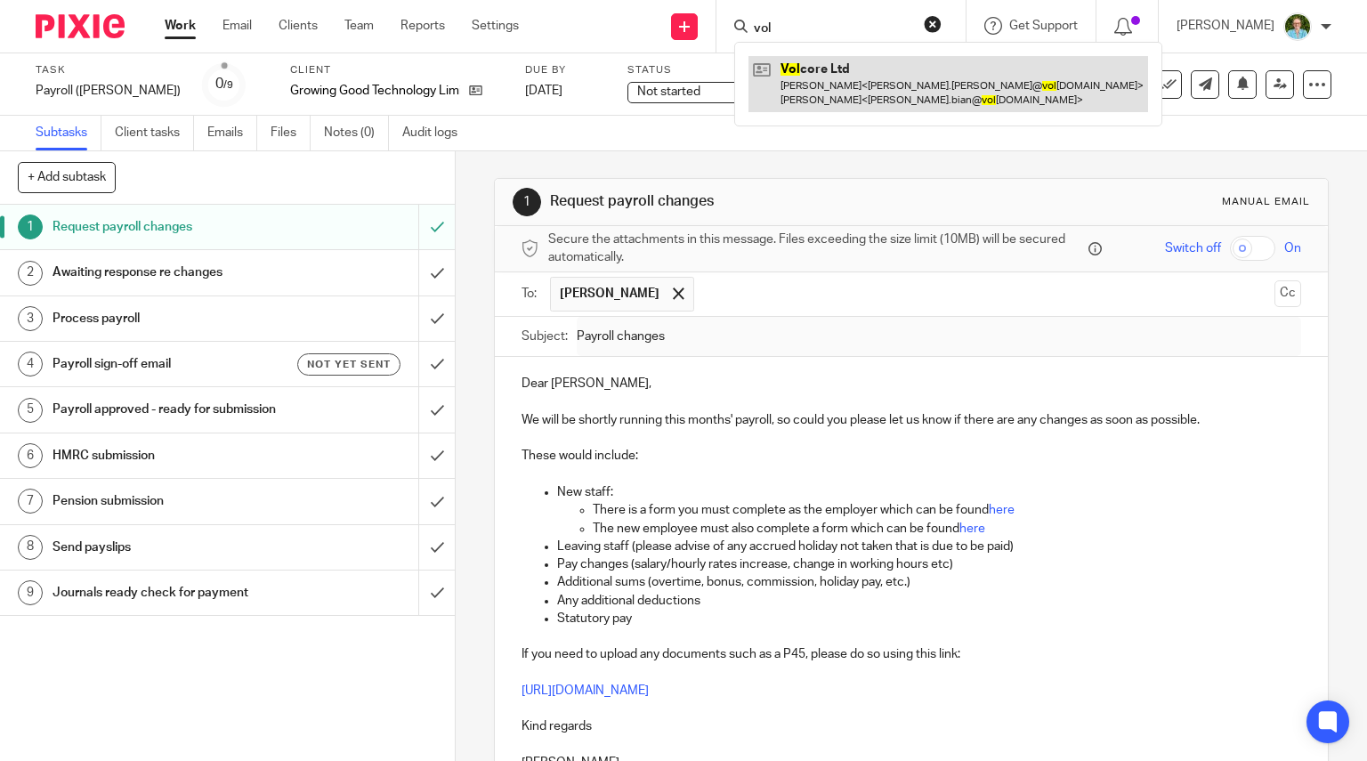
type input "vol"
click at [851, 88] on link at bounding box center [947, 83] width 399 height 55
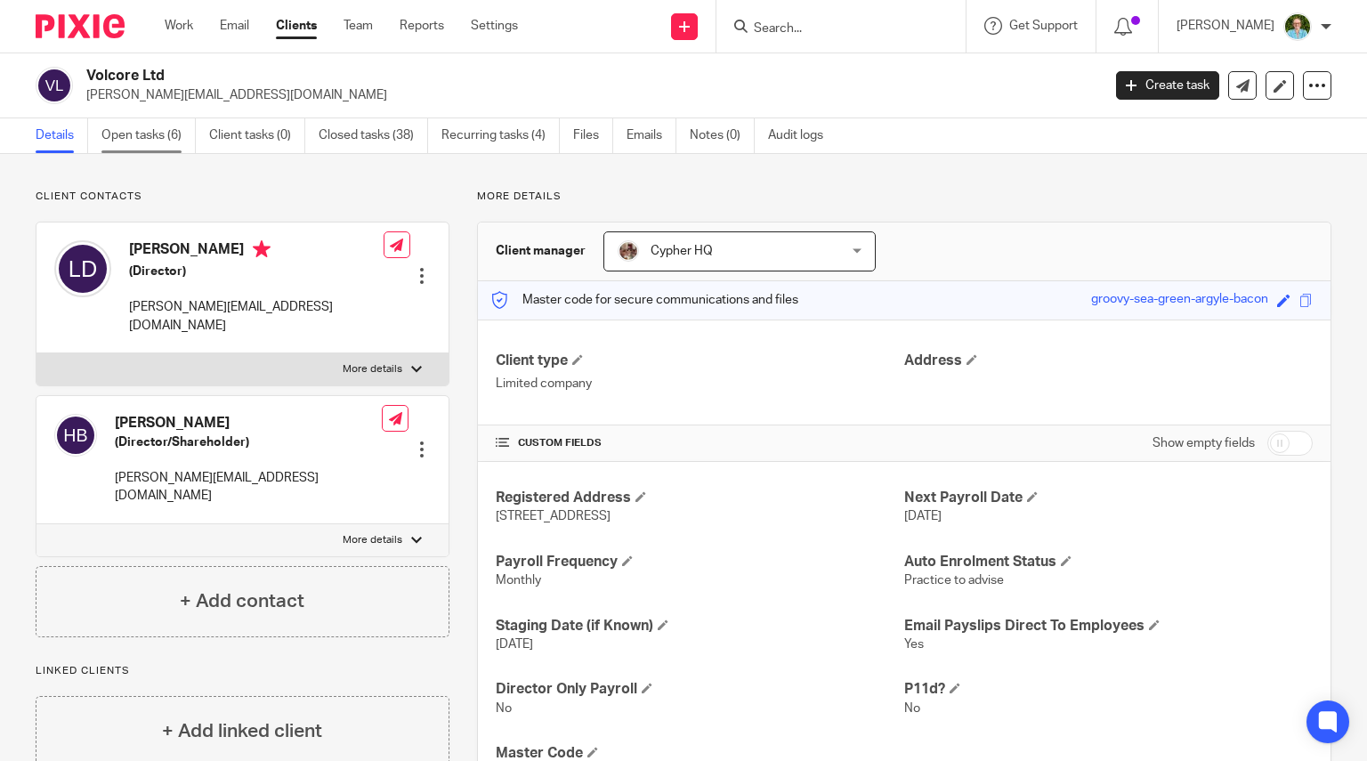
click at [139, 148] on link "Open tasks (6)" at bounding box center [148, 135] width 94 height 35
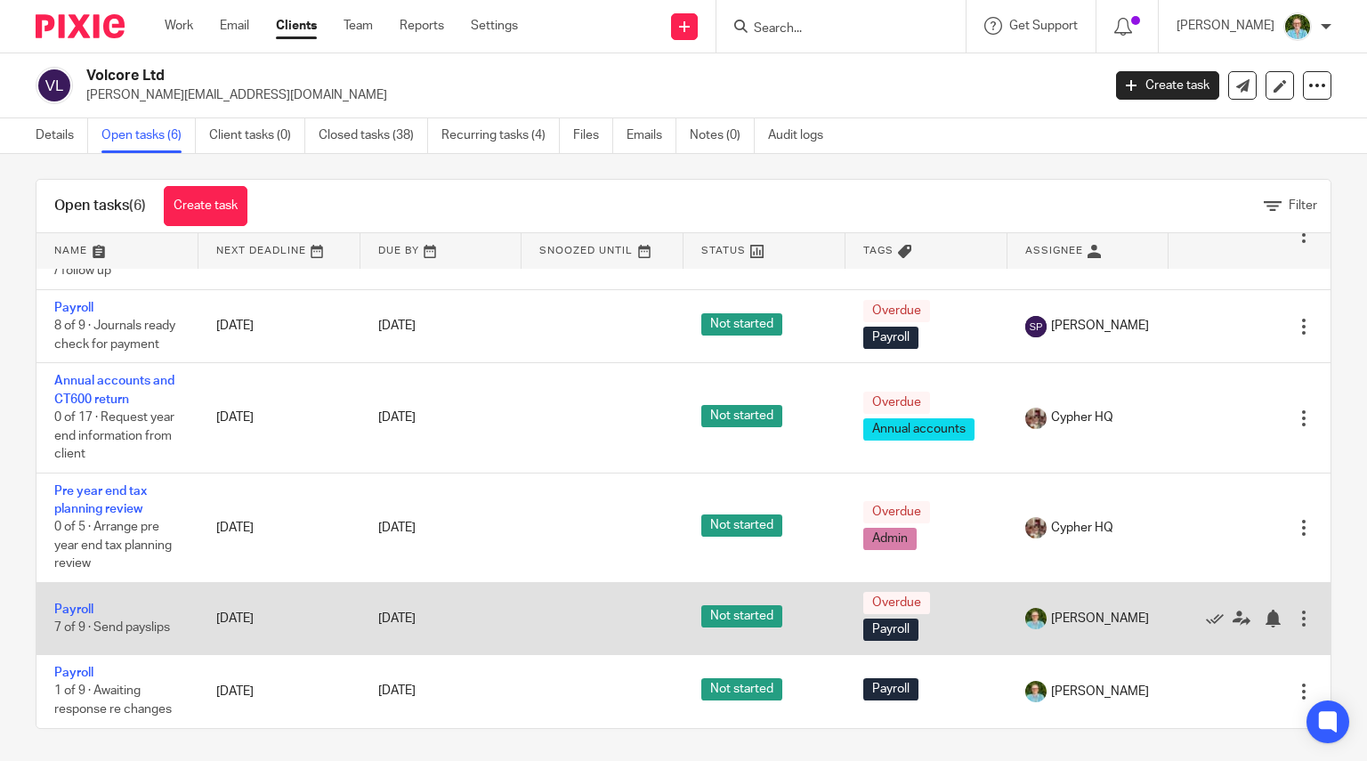
scroll to position [12, 0]
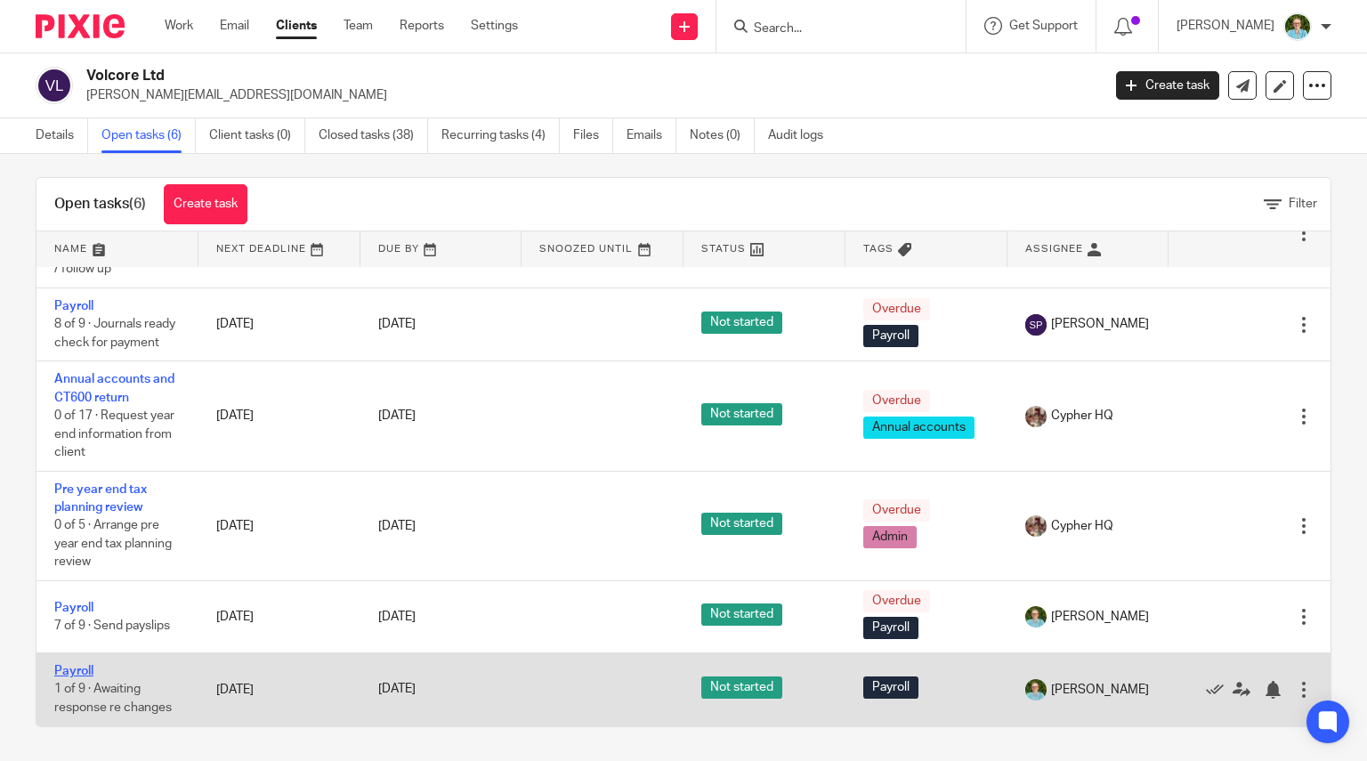
click at [73, 671] on link "Payroll" at bounding box center [73, 671] width 39 height 12
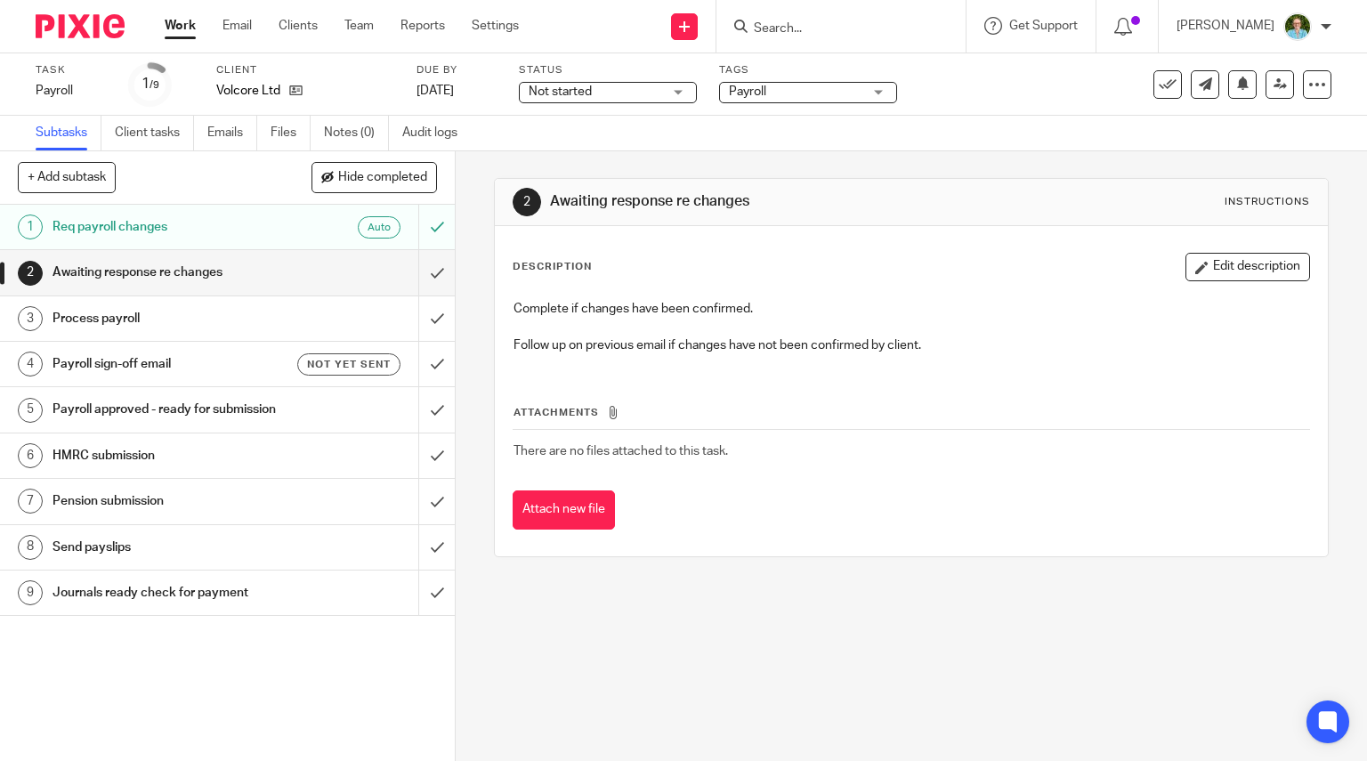
click at [285, 222] on div "Auto" at bounding box center [343, 227] width 116 height 22
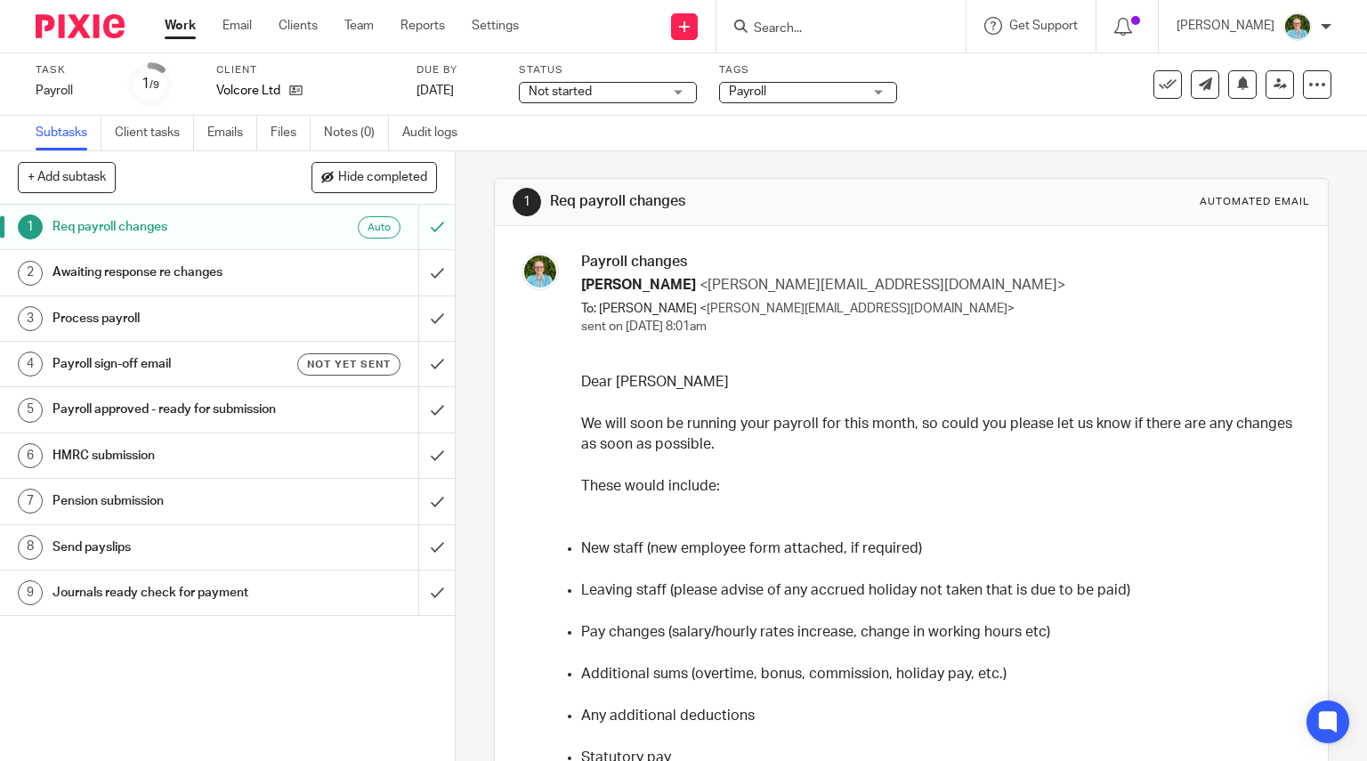
click at [826, 26] on input "Search" at bounding box center [832, 29] width 160 height 16
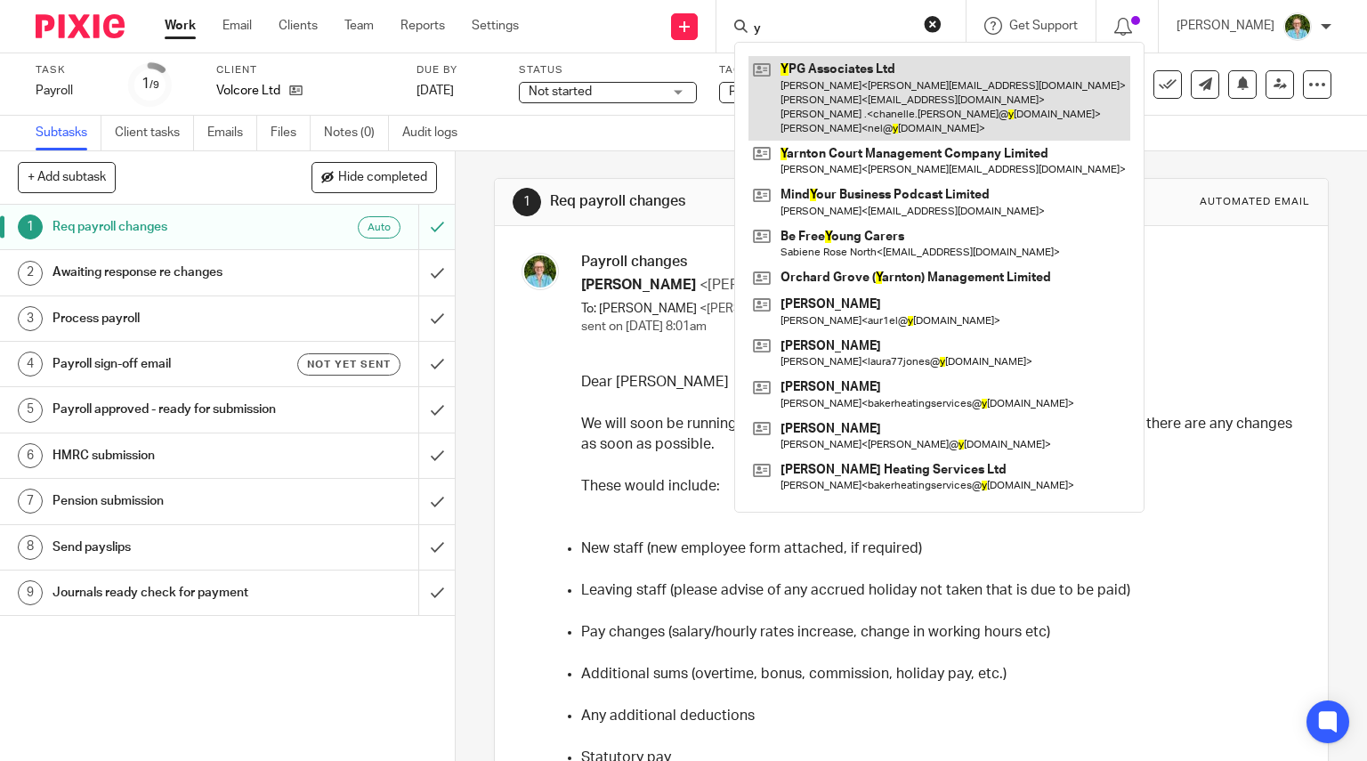
type input "y"
click at [840, 74] on link at bounding box center [939, 98] width 382 height 85
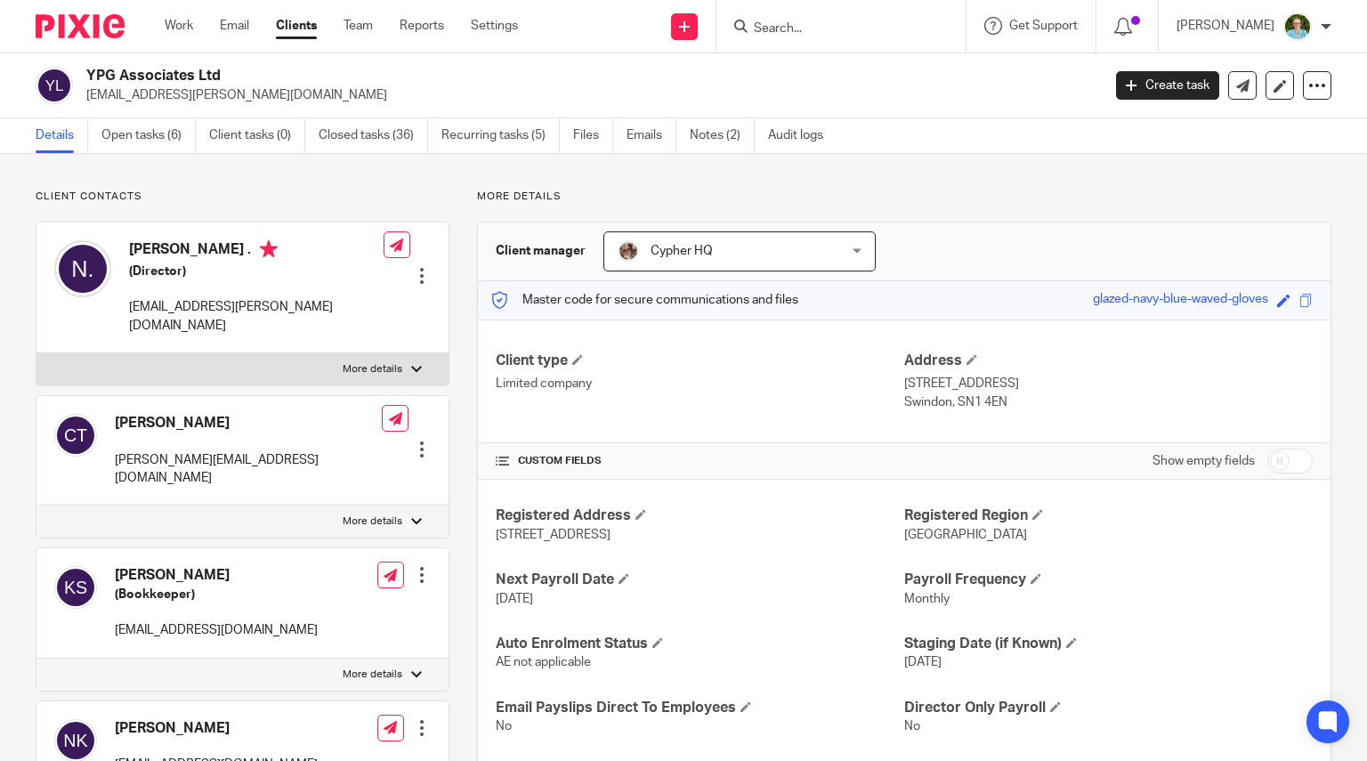
click at [129, 135] on link "Open tasks (6)" at bounding box center [148, 135] width 94 height 35
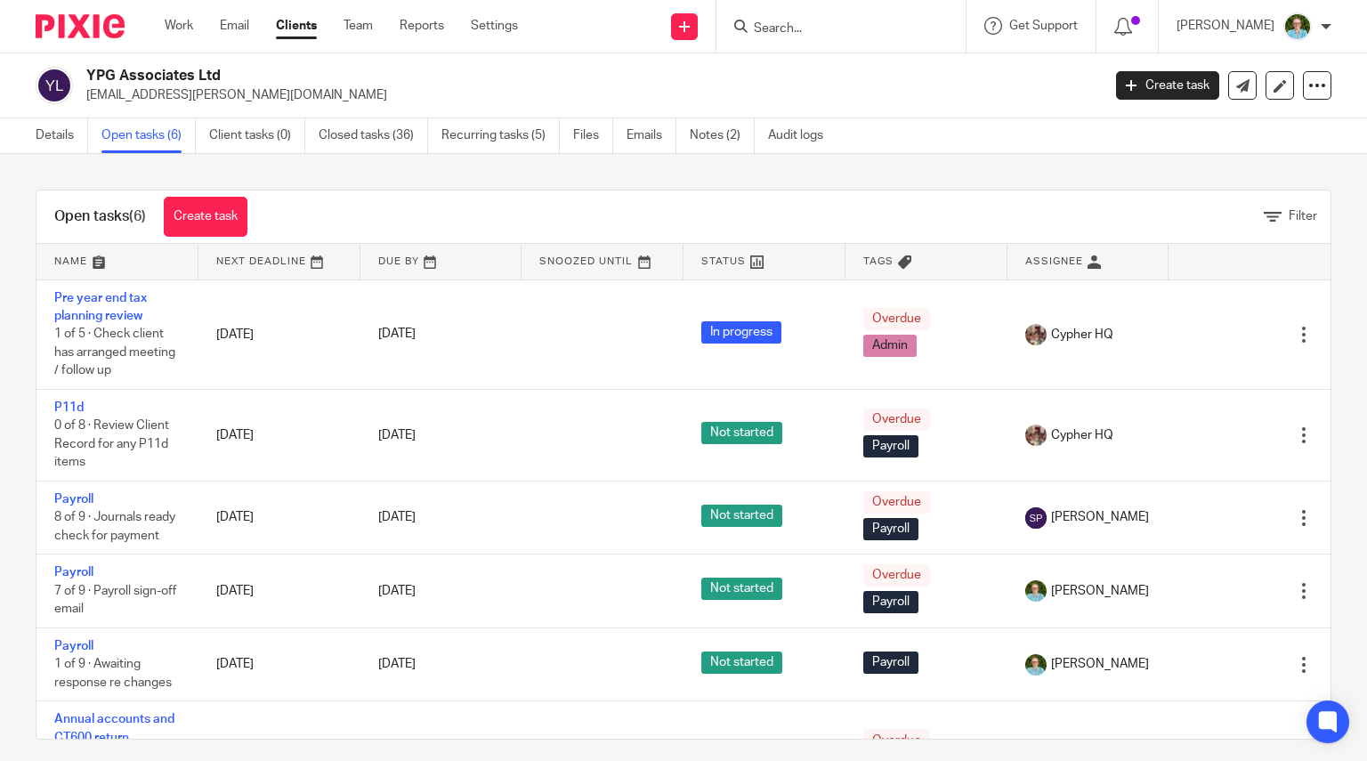
scroll to position [89, 0]
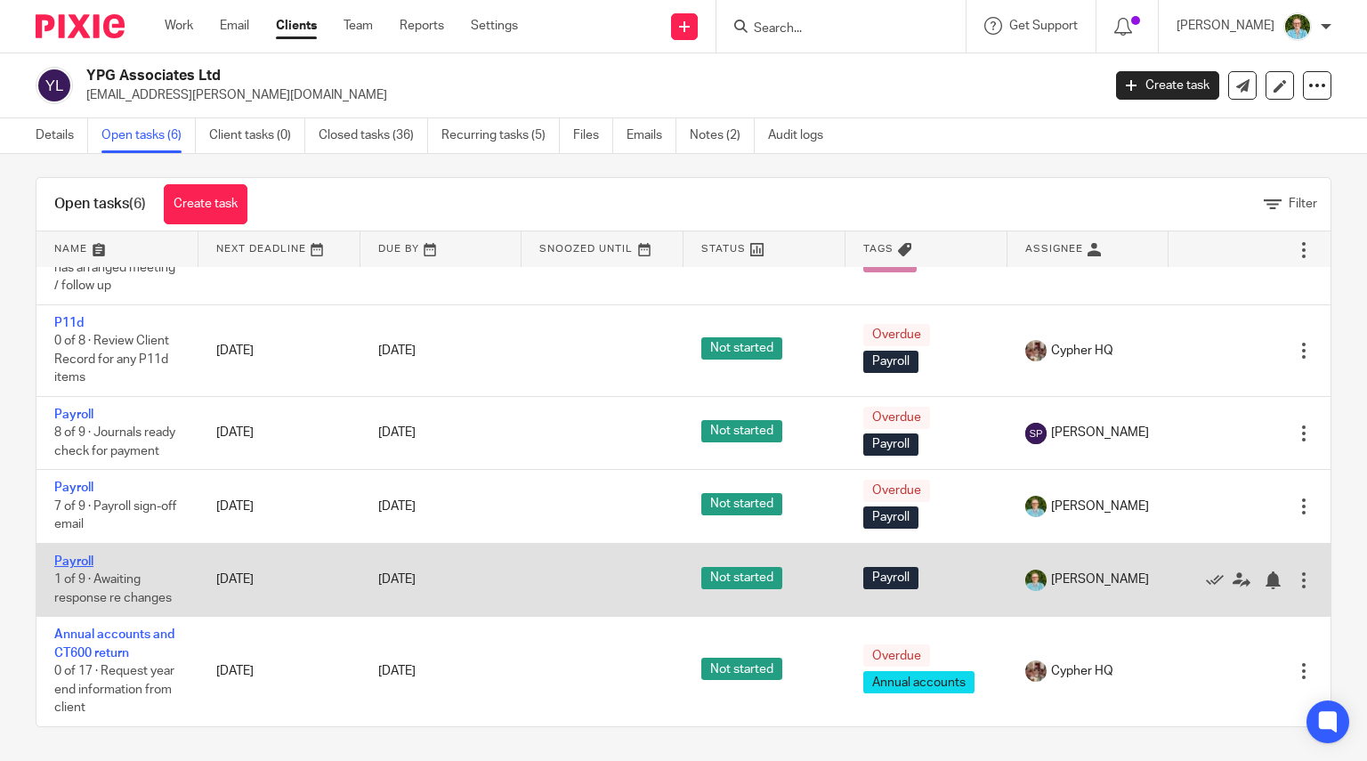
click at [82, 558] on link "Payroll" at bounding box center [73, 561] width 39 height 12
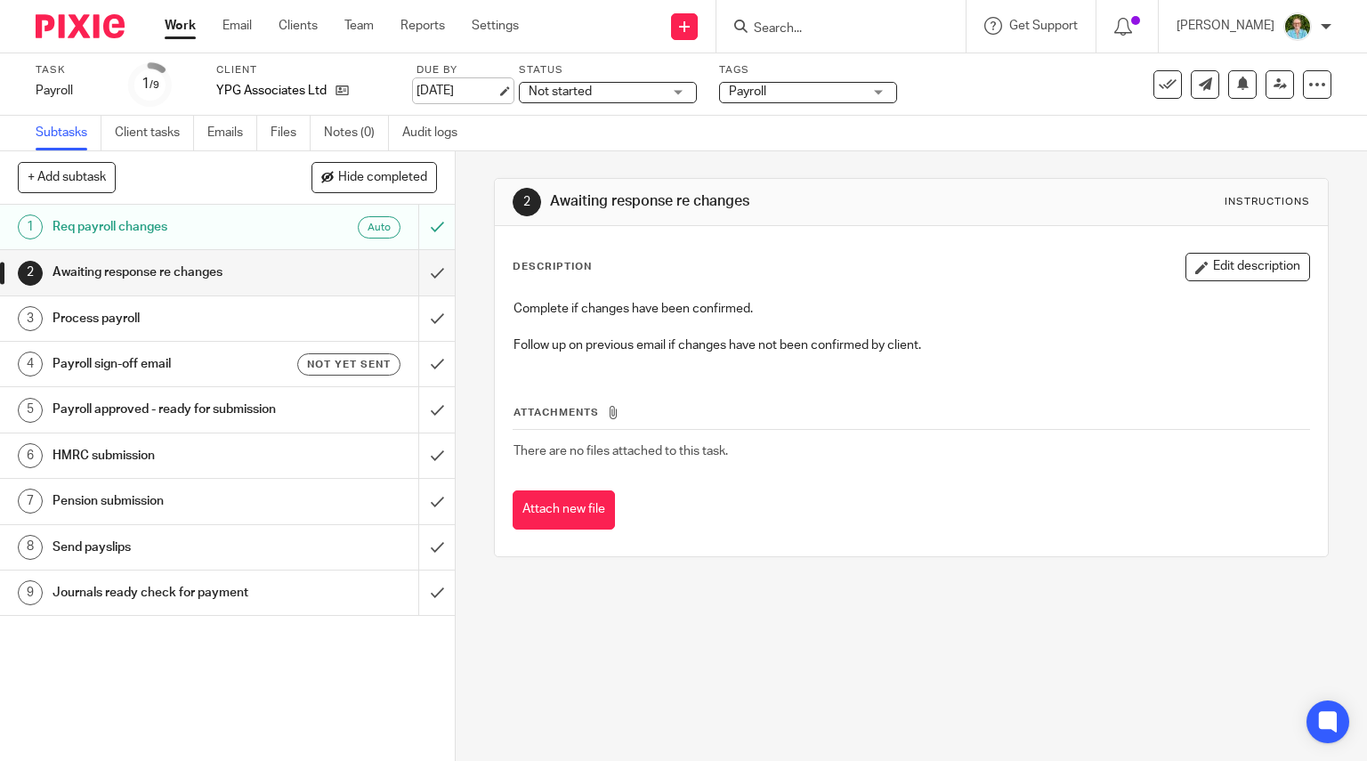
click at [462, 91] on link "1 Oct 2025" at bounding box center [456, 91] width 80 height 19
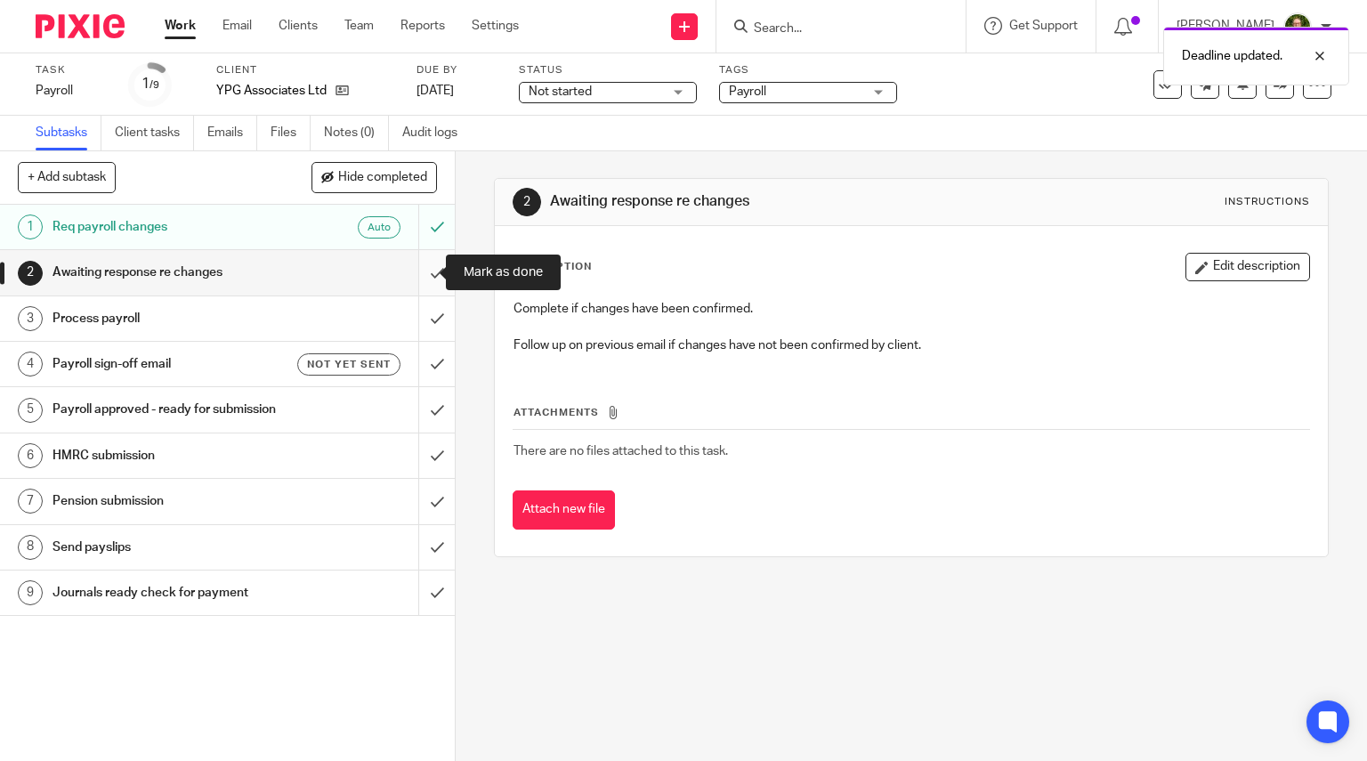
click at [423, 279] on input "submit" at bounding box center [227, 272] width 455 height 44
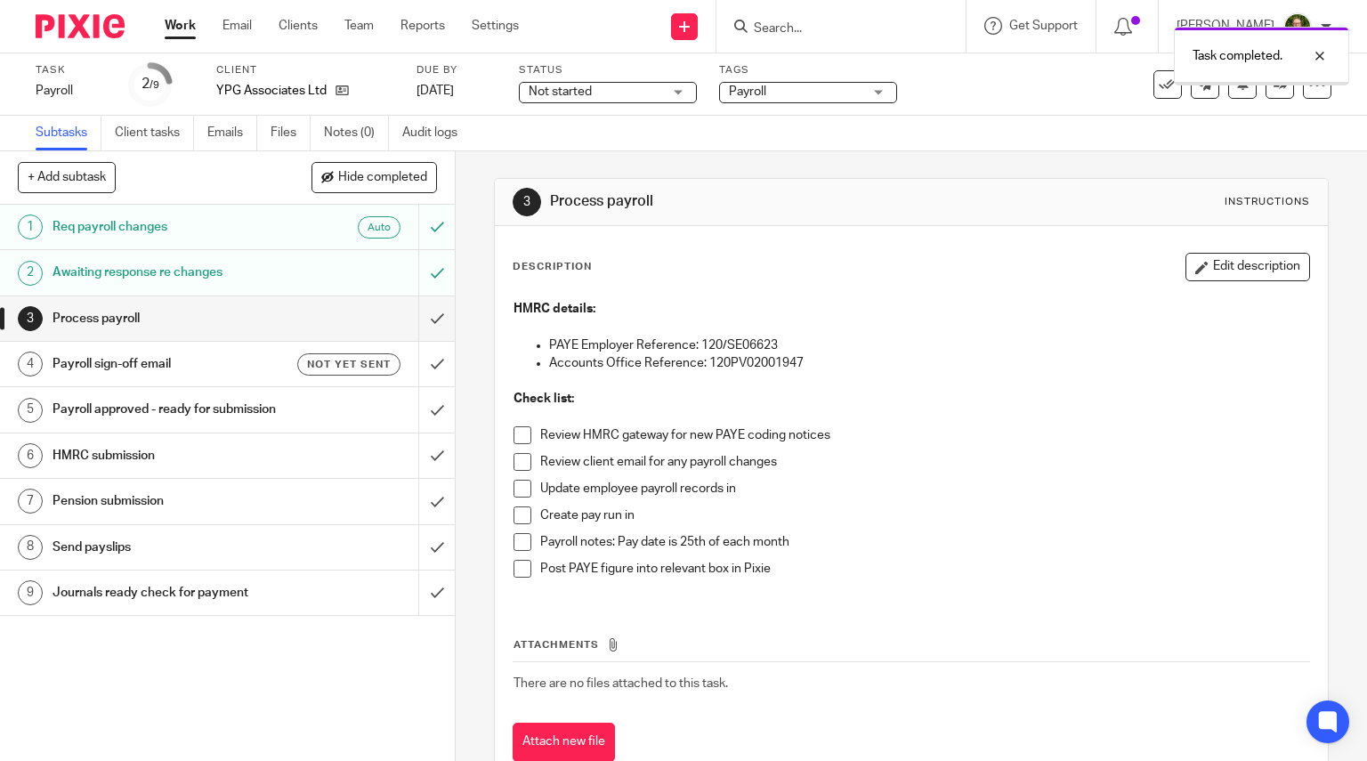
click at [522, 432] on span at bounding box center [522, 435] width 18 height 18
click at [519, 462] on span at bounding box center [522, 462] width 18 height 18
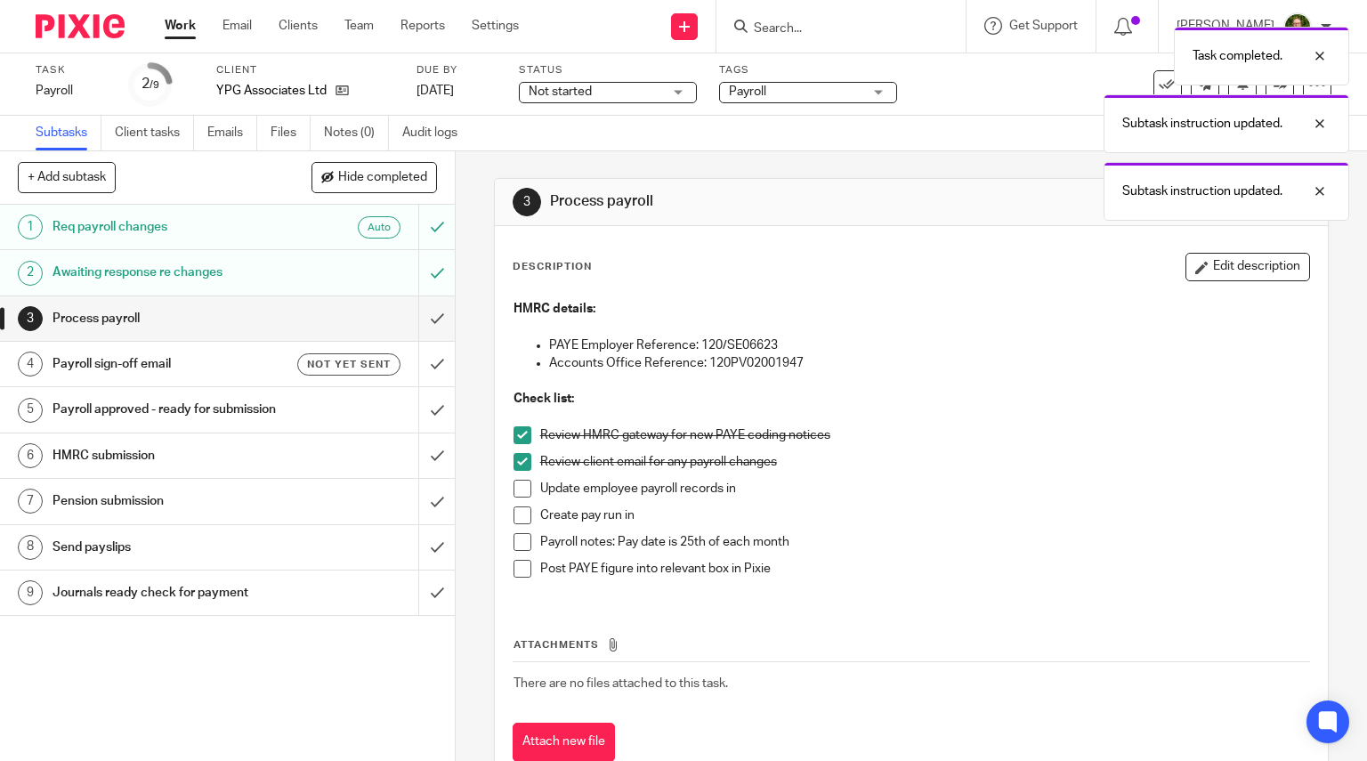
click at [520, 488] on span at bounding box center [522, 489] width 18 height 18
click at [519, 512] on span at bounding box center [522, 515] width 18 height 18
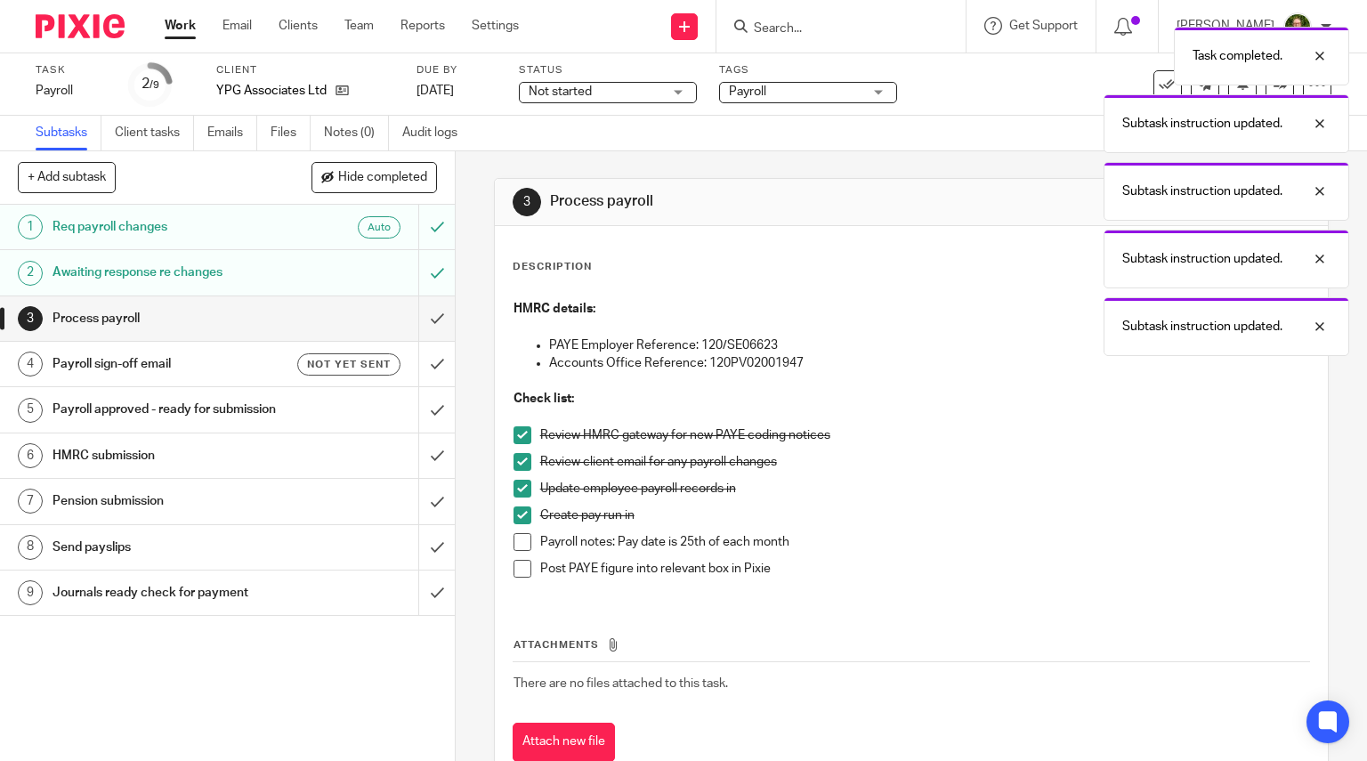
click at [519, 540] on span at bounding box center [522, 542] width 18 height 18
click at [421, 313] on input "submit" at bounding box center [227, 318] width 455 height 44
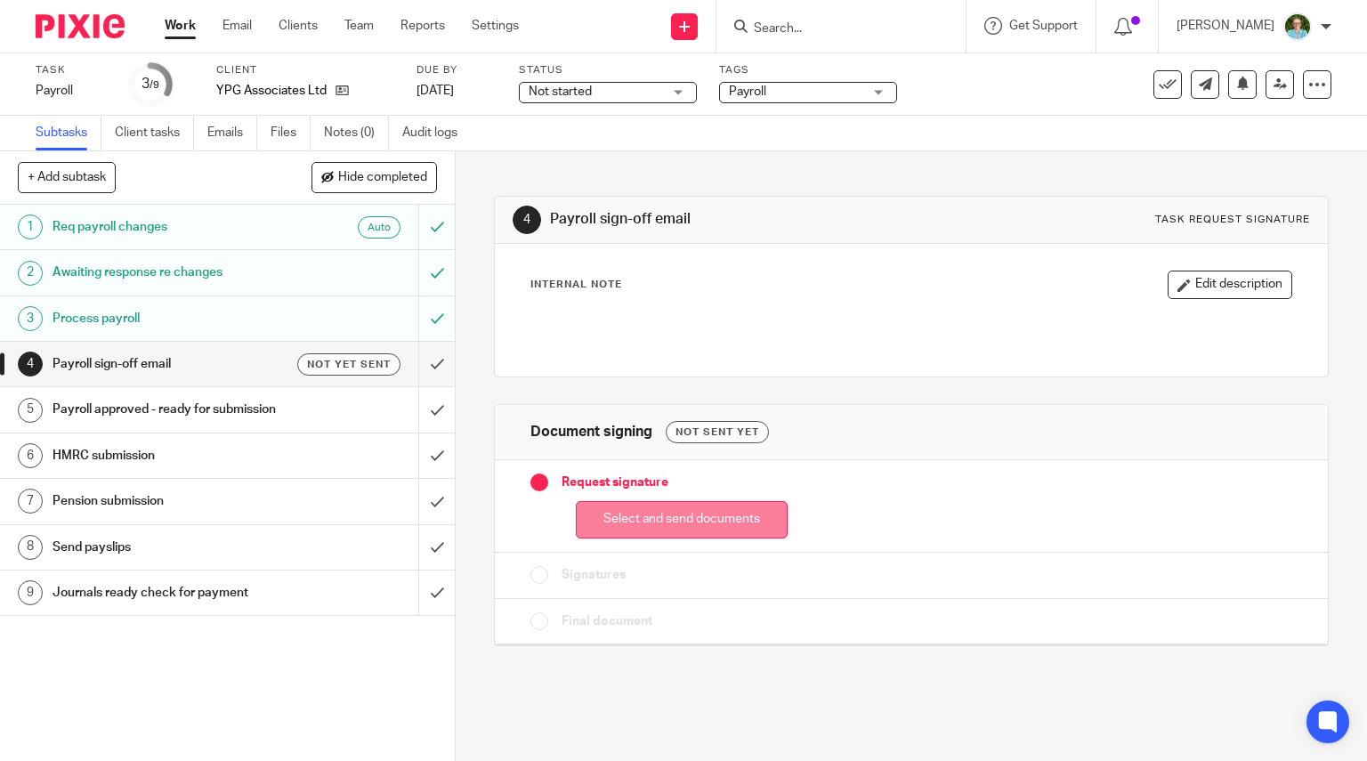
click at [644, 522] on button "Select and send documents" at bounding box center [682, 520] width 212 height 38
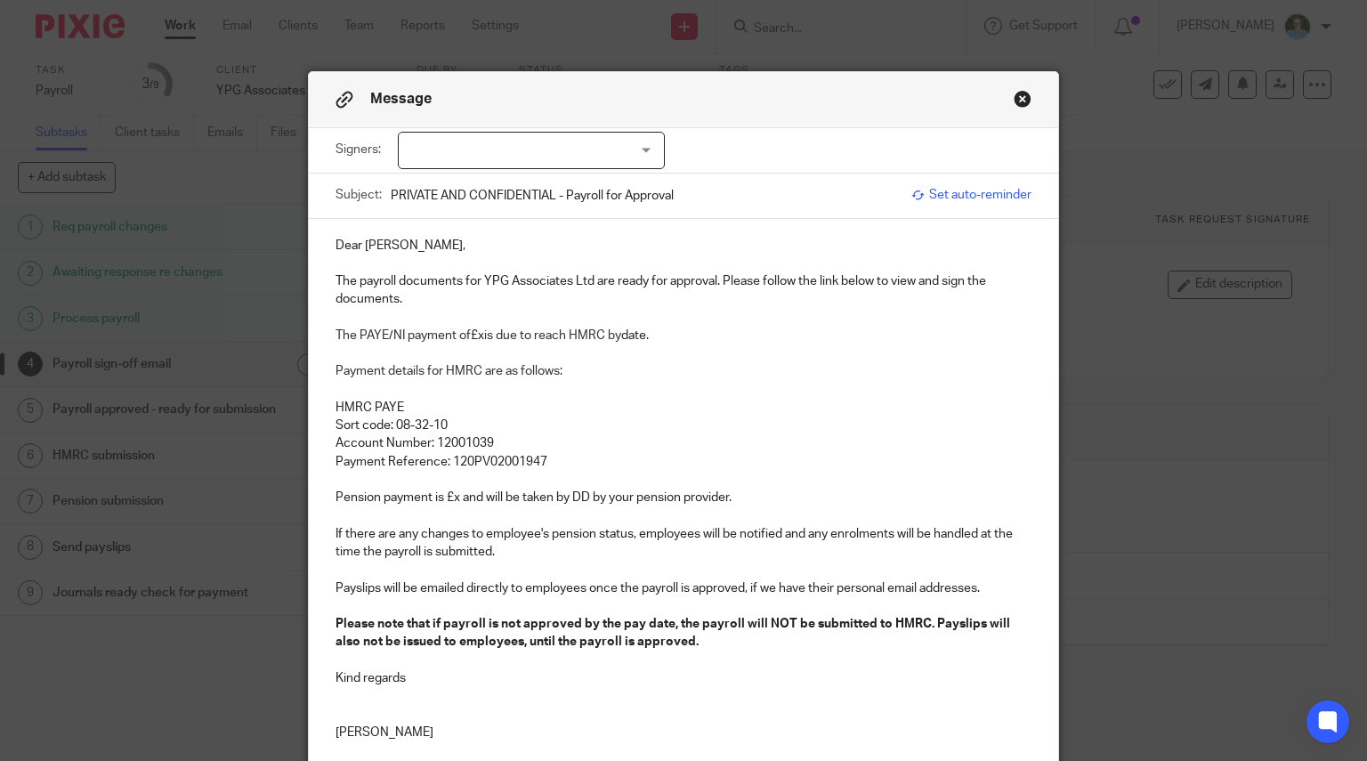
click at [479, 145] on div at bounding box center [531, 150] width 267 height 37
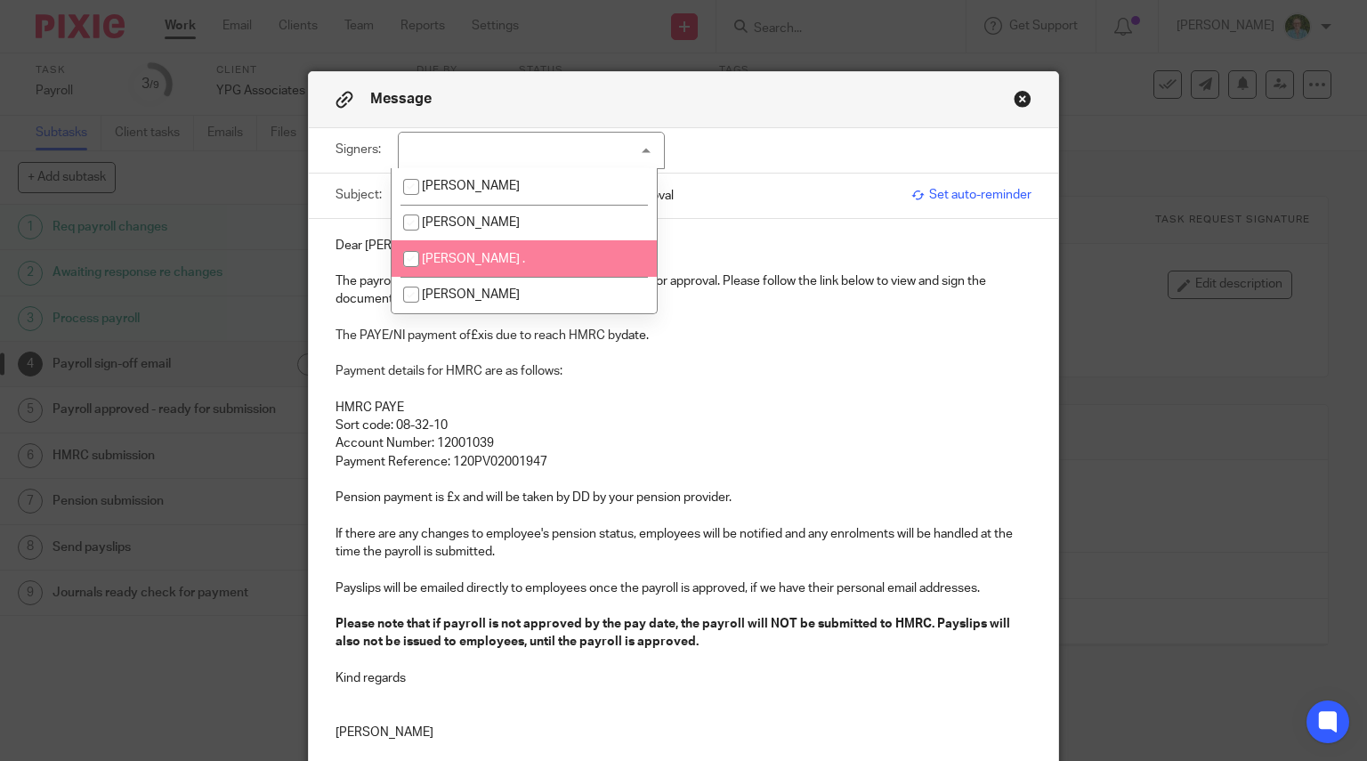
click at [458, 255] on span "[PERSON_NAME] ." at bounding box center [473, 259] width 103 height 12
checkbox input "true"
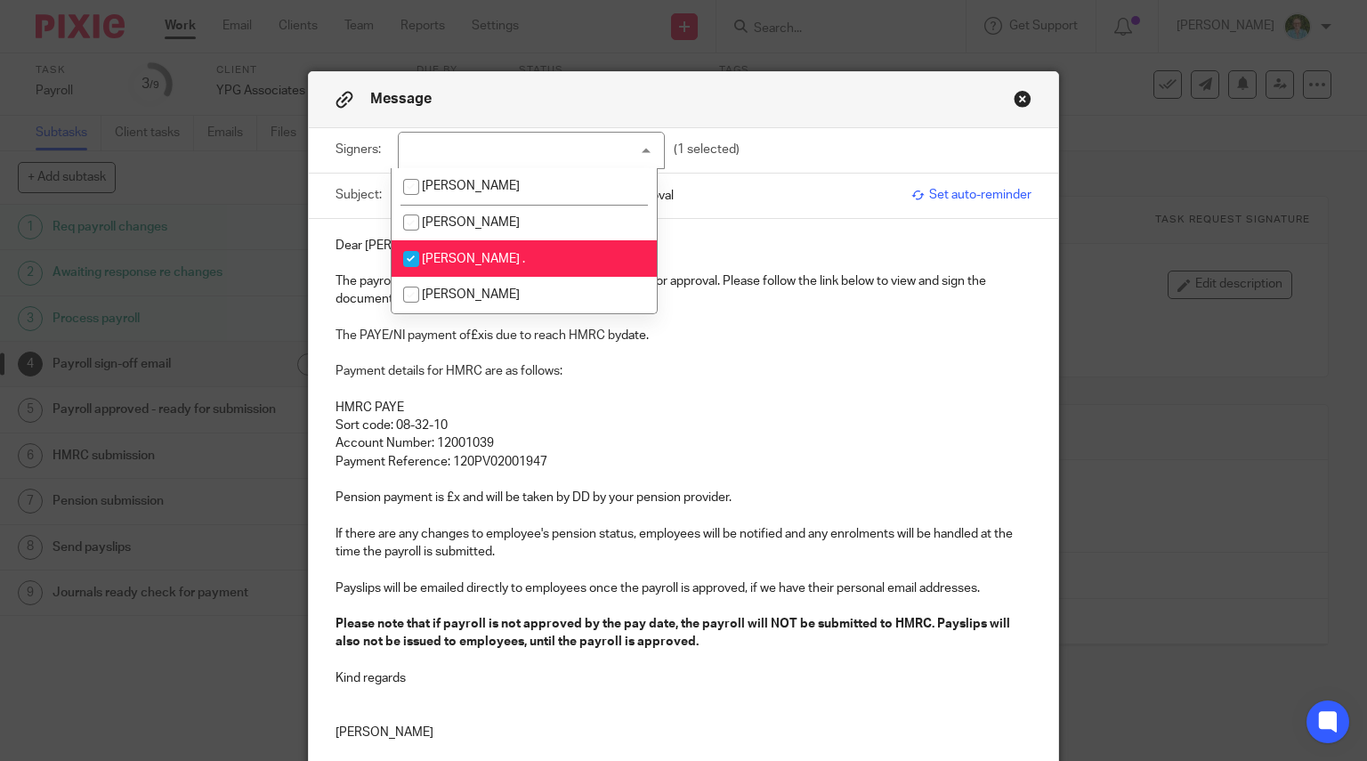
click at [319, 304] on div "Dear Nel, The payroll documents for YPG Associates Ltd are ready for approval. …" at bounding box center [684, 487] width 750 height 536
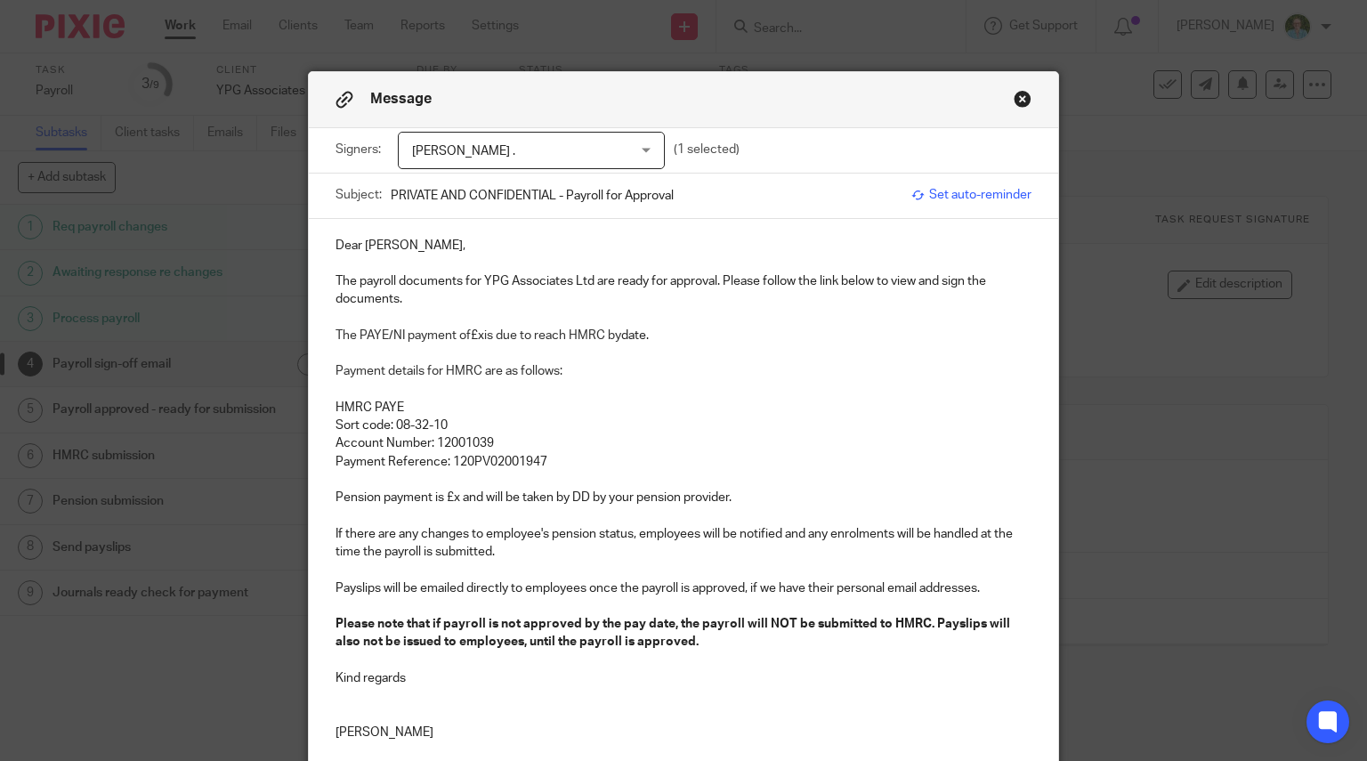
click at [356, 281] on p "The payroll documents for YPG Associates Ltd are ready for approval. Please fol…" at bounding box center [683, 290] width 697 height 36
click at [360, 281] on p "The pSeptember 2025 ayroll documents for YPG Associates Ltd are ready for appro…" at bounding box center [683, 290] width 697 height 36
click at [448, 282] on p "The September 2025 ayroll documents for YPG Associates Ltd are ready for approv…" at bounding box center [683, 290] width 697 height 36
click at [477, 334] on p "The PAYE/NI payment of £x is due to reach HMRC by date." at bounding box center [683, 336] width 697 height 18
drag, startPoint x: 738, startPoint y: 325, endPoint x: 657, endPoint y: 332, distance: 81.3
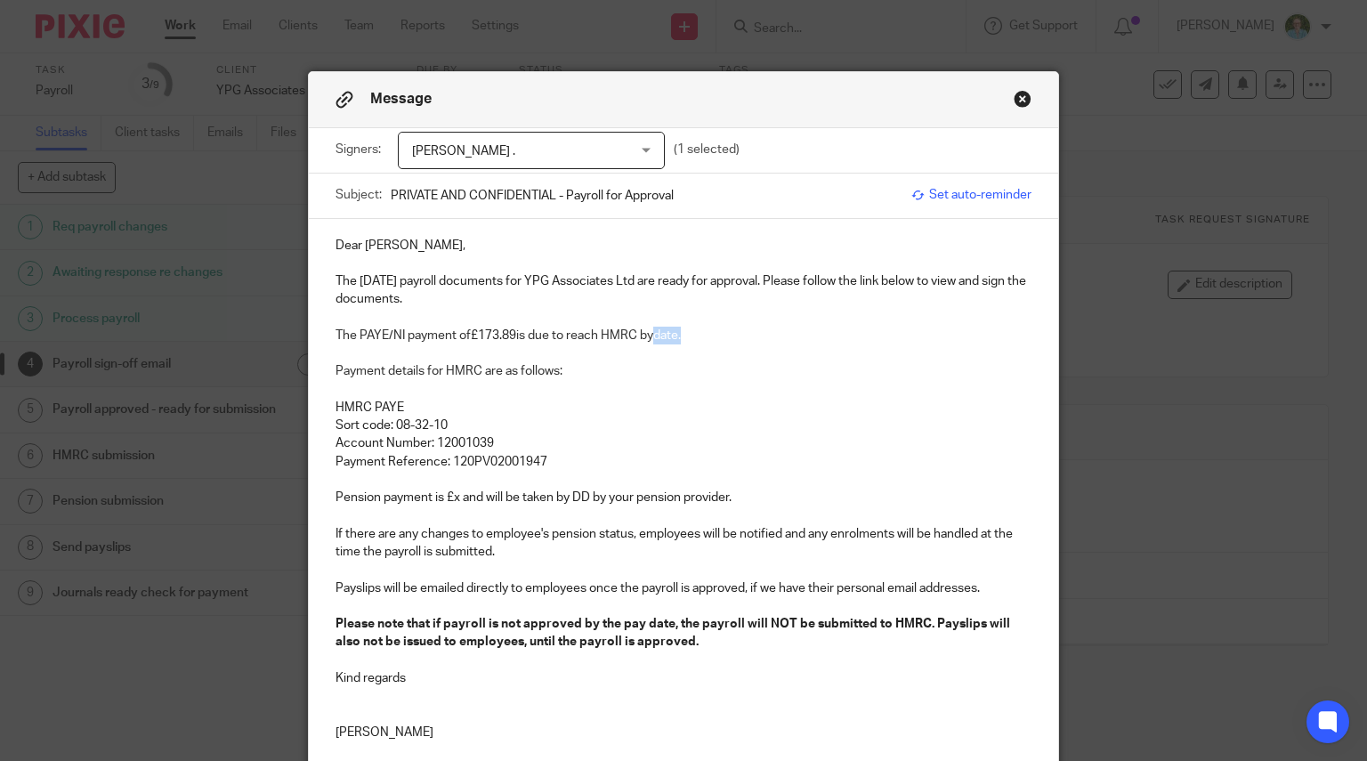
click at [657, 332] on p "The PAYE/NI payment of £173.89 is due to reach HMRC by date." at bounding box center [683, 336] width 697 height 18
click at [615, 463] on p "Payment Reference: 120PV02001947" at bounding box center [683, 462] width 697 height 18
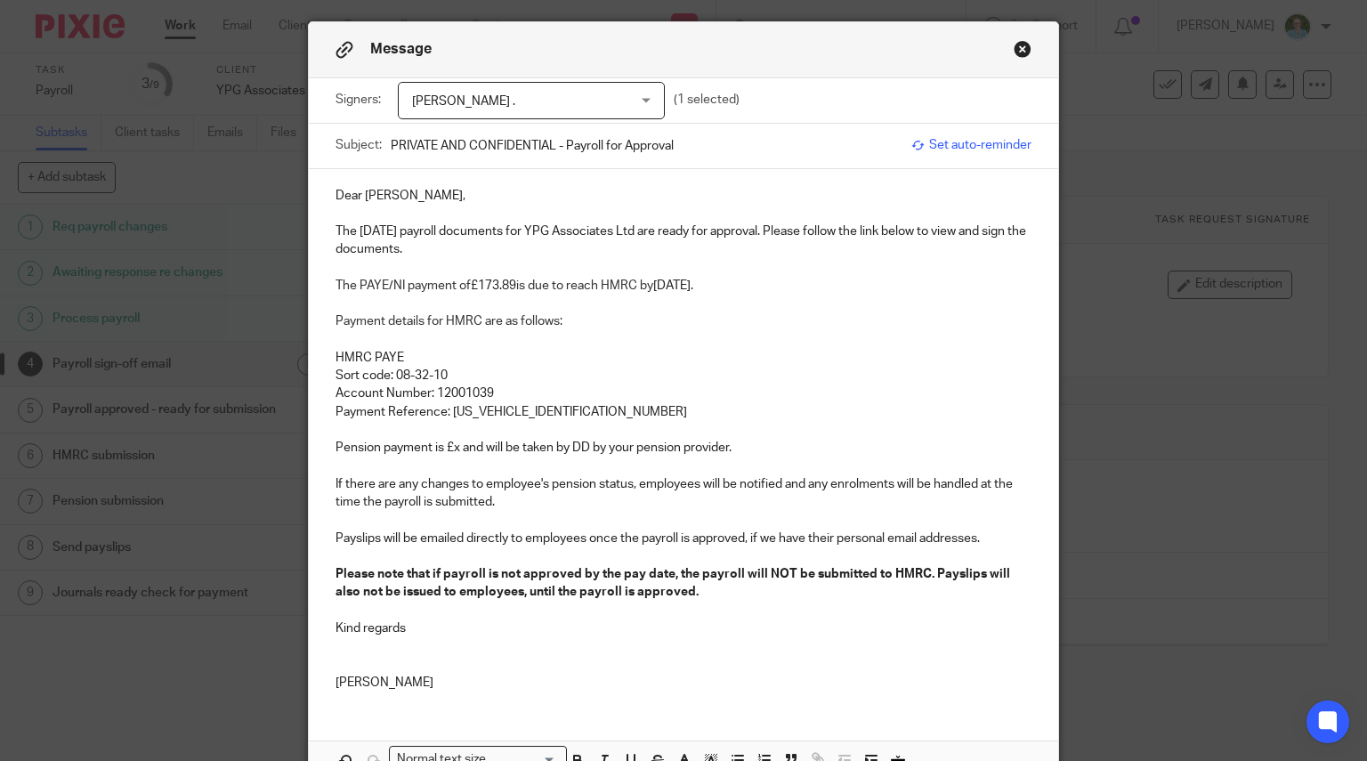
scroll to position [89, 0]
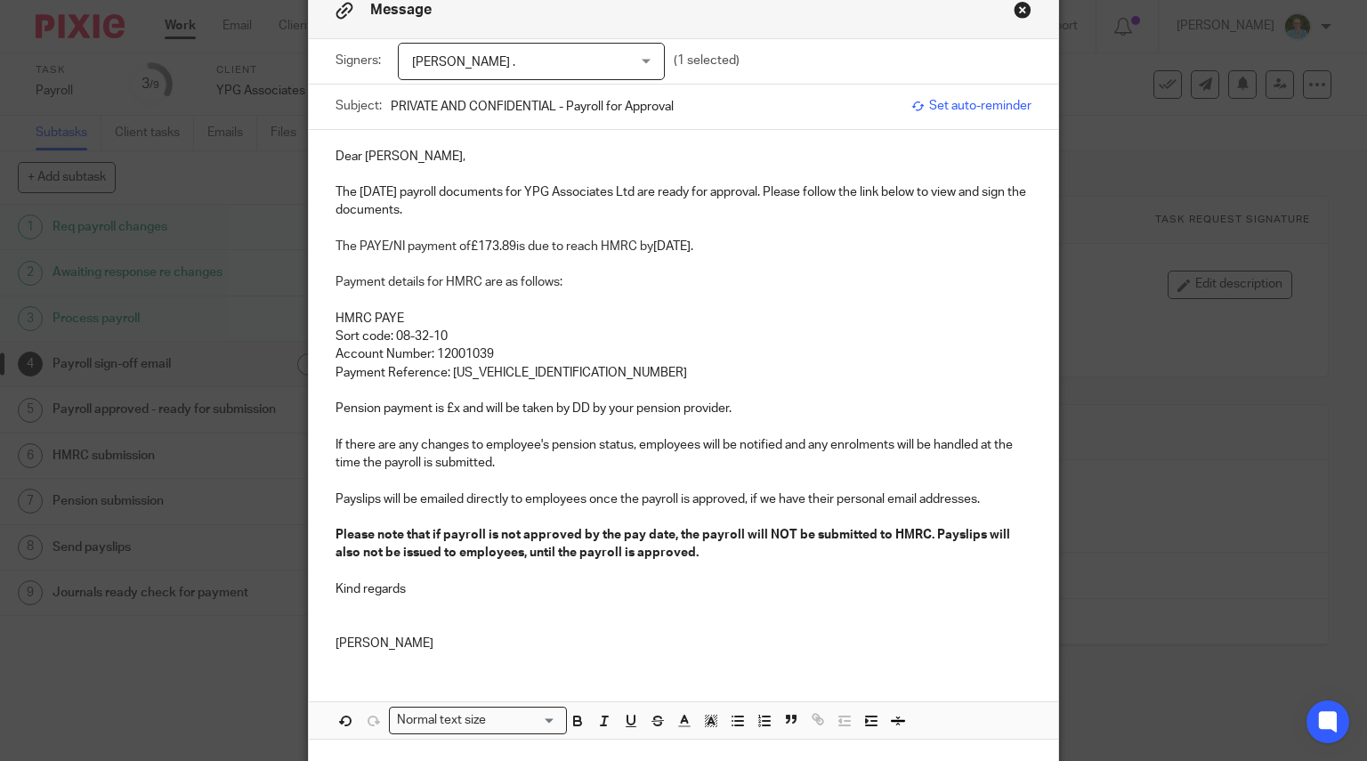
click at [452, 407] on p "Pension payment is £x and will be taken by DD by your pension provider." at bounding box center [683, 408] width 697 height 18
click at [543, 480] on p at bounding box center [683, 481] width 697 height 18
click at [441, 617] on p at bounding box center [683, 625] width 697 height 18
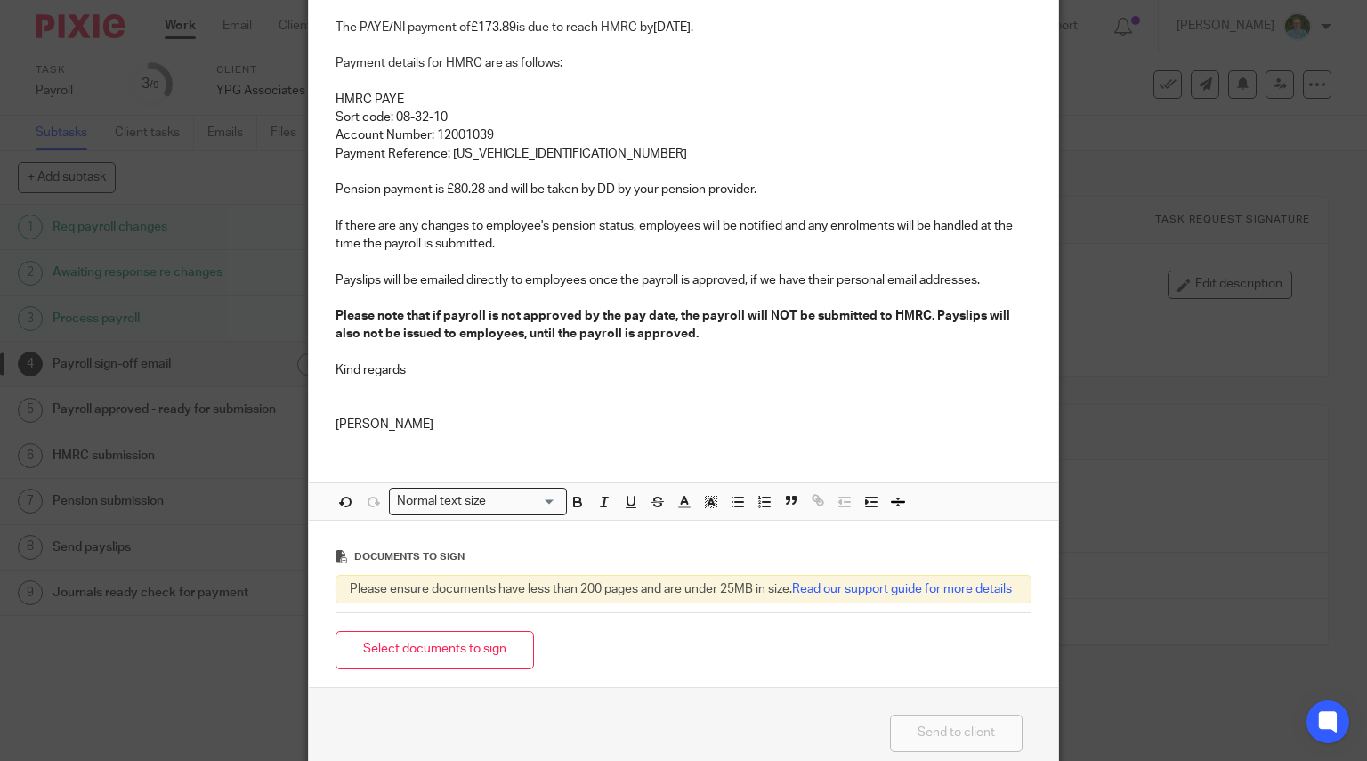
scroll to position [356, 0]
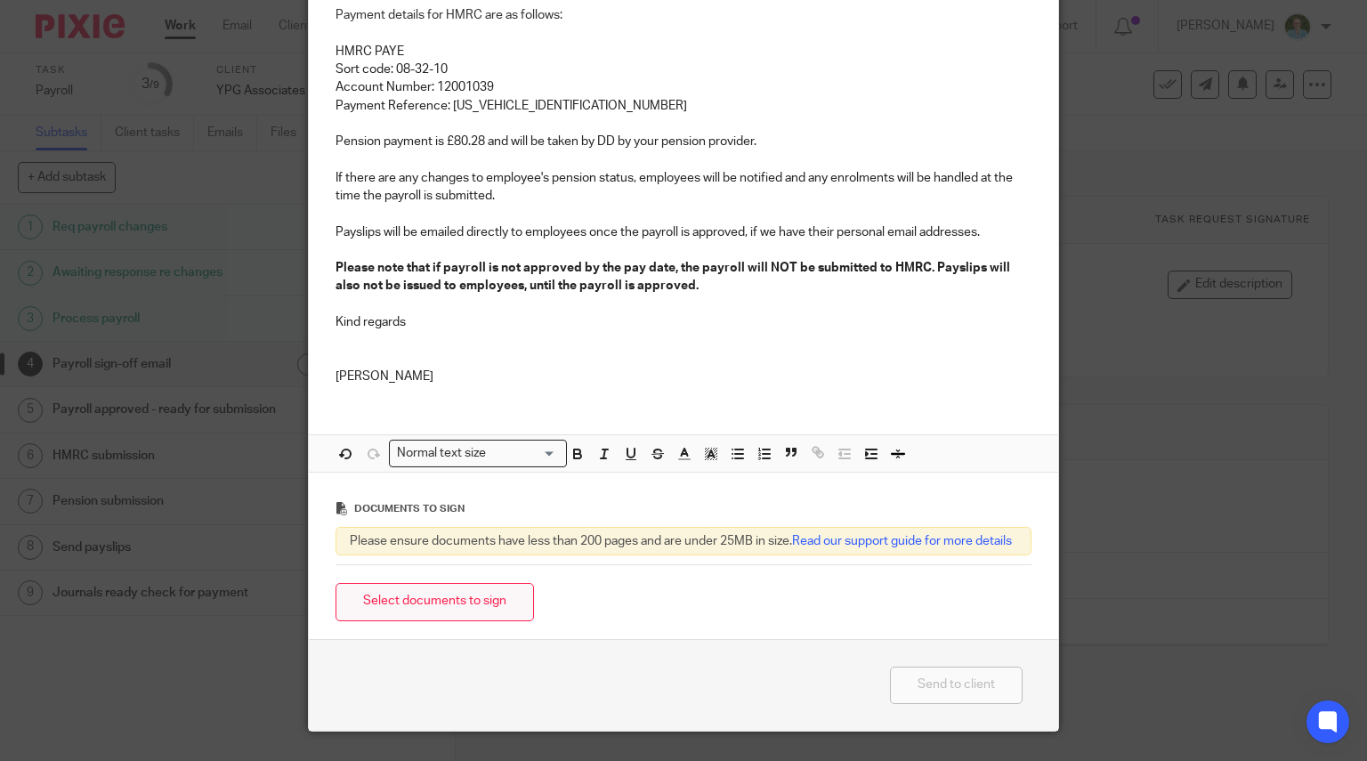
click at [404, 620] on button "Select documents to sign" at bounding box center [434, 602] width 198 height 38
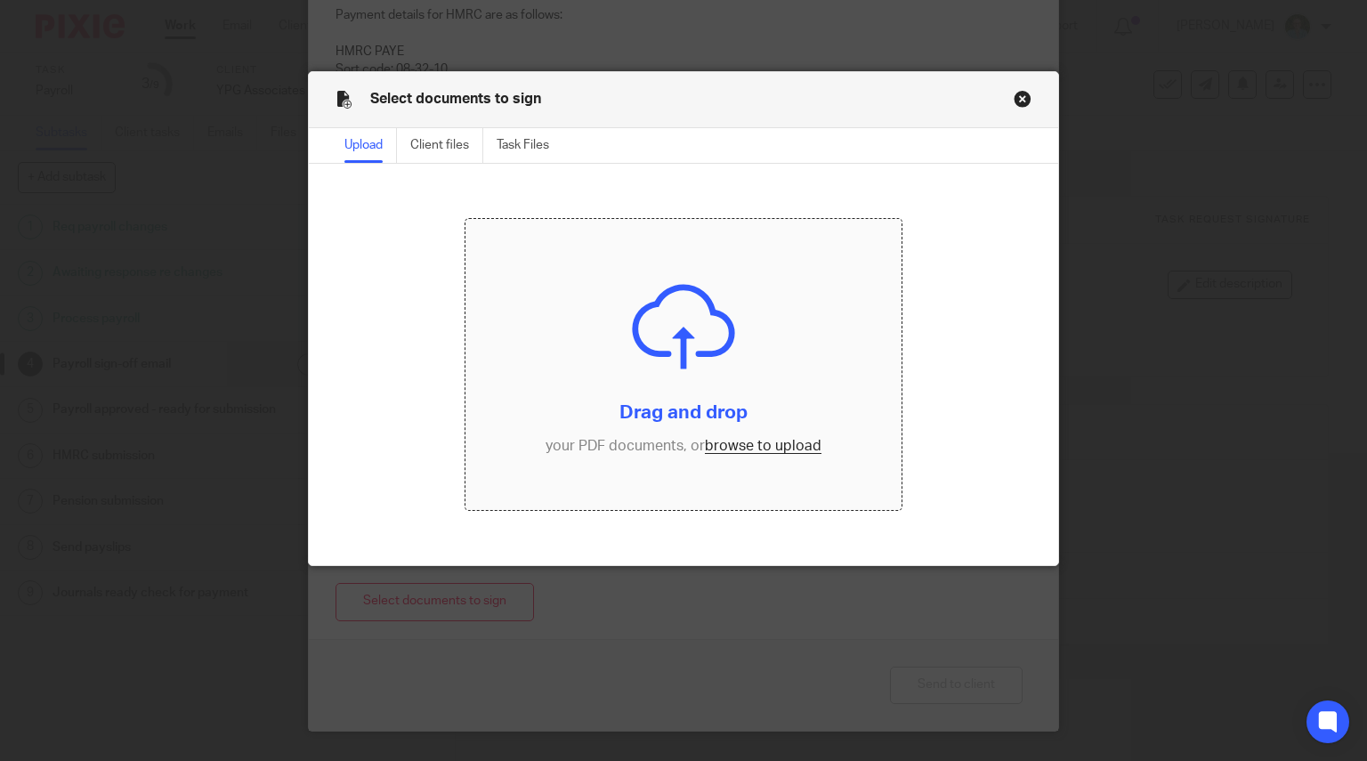
click at [632, 330] on input "file" at bounding box center [683, 364] width 436 height 291
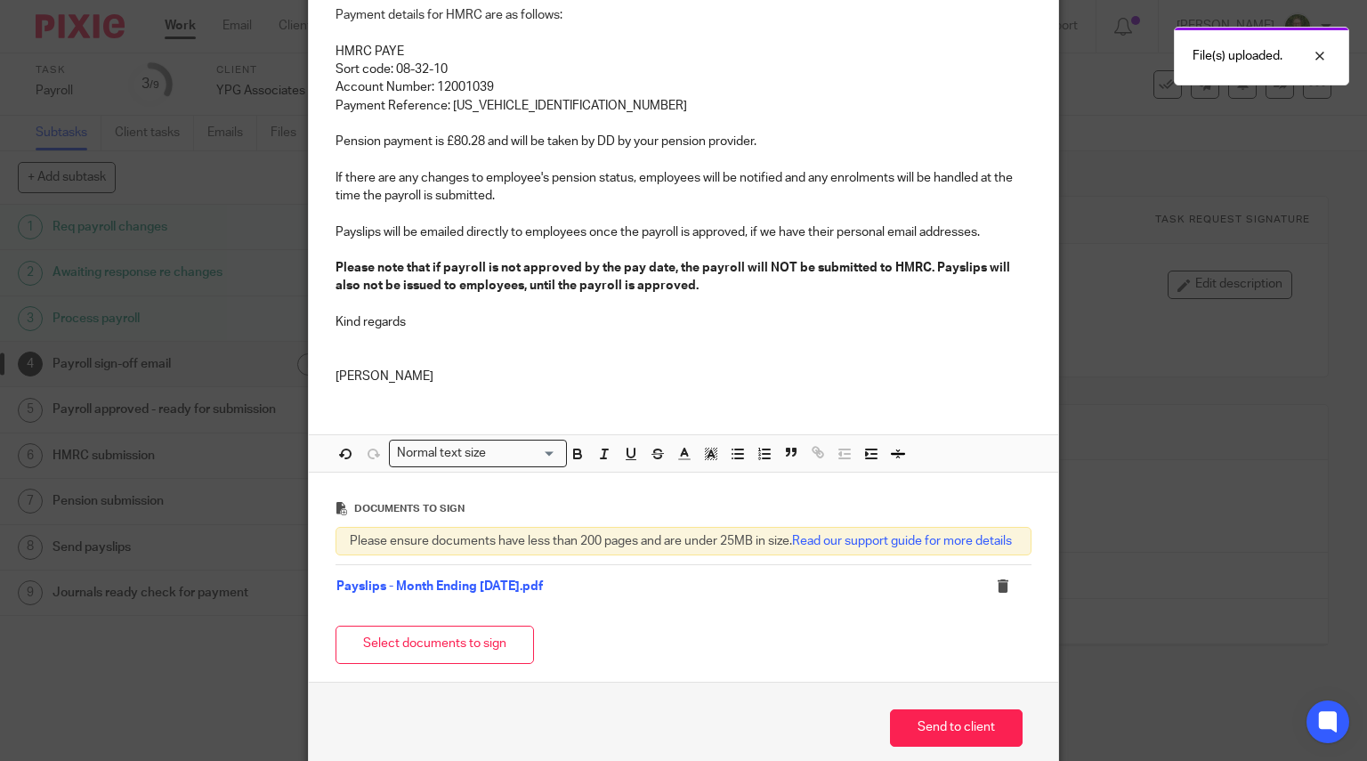
drag, startPoint x: 426, startPoint y: 659, endPoint x: 441, endPoint y: 646, distance: 20.2
click at [426, 659] on button "Select documents to sign" at bounding box center [434, 644] width 198 height 38
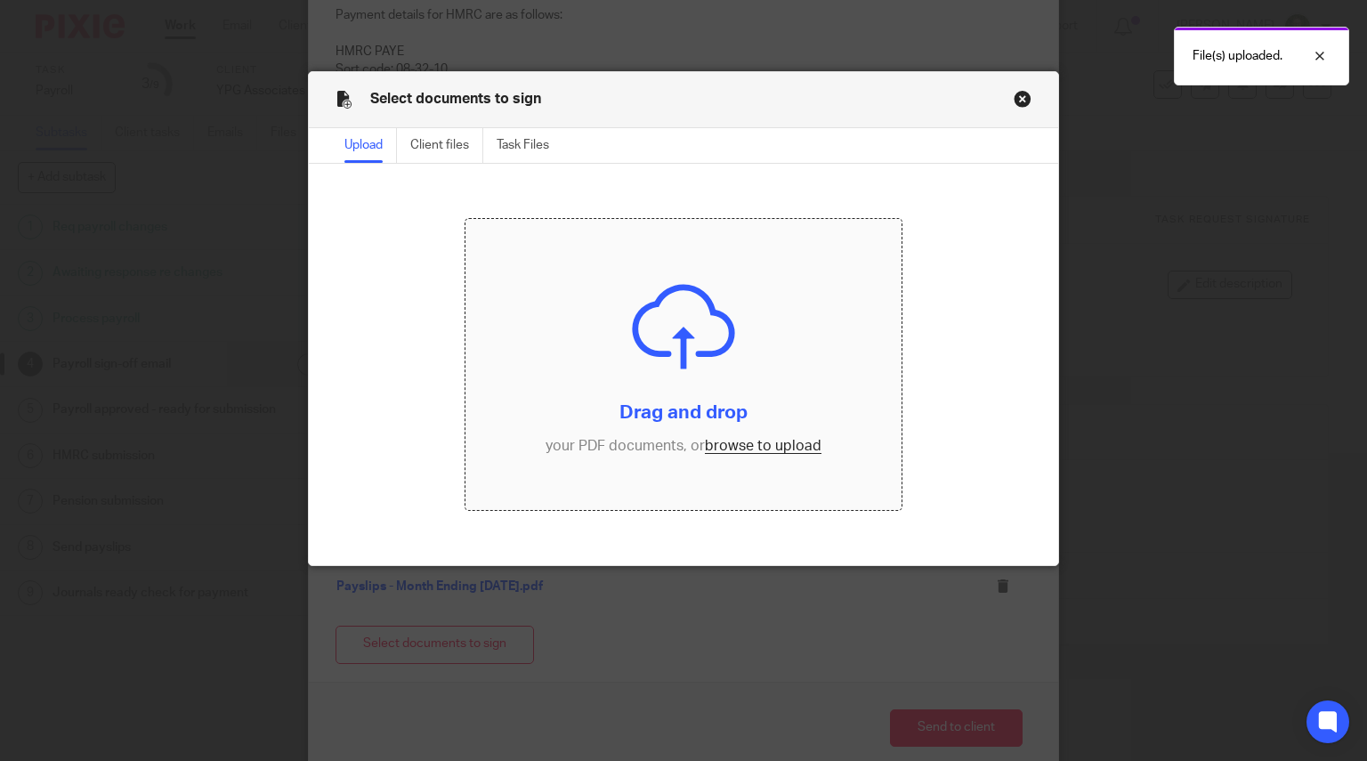
click at [678, 391] on input "file" at bounding box center [683, 364] width 436 height 291
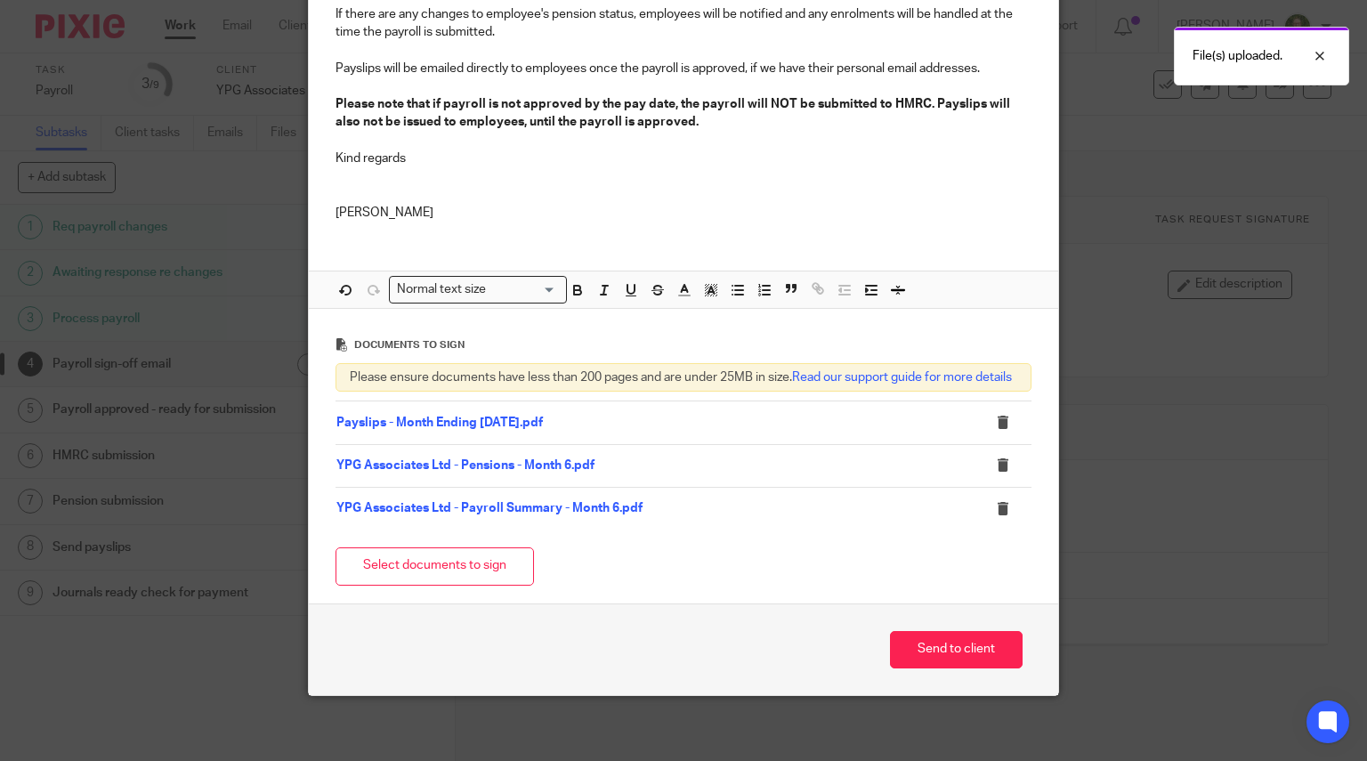
scroll to position [540, 0]
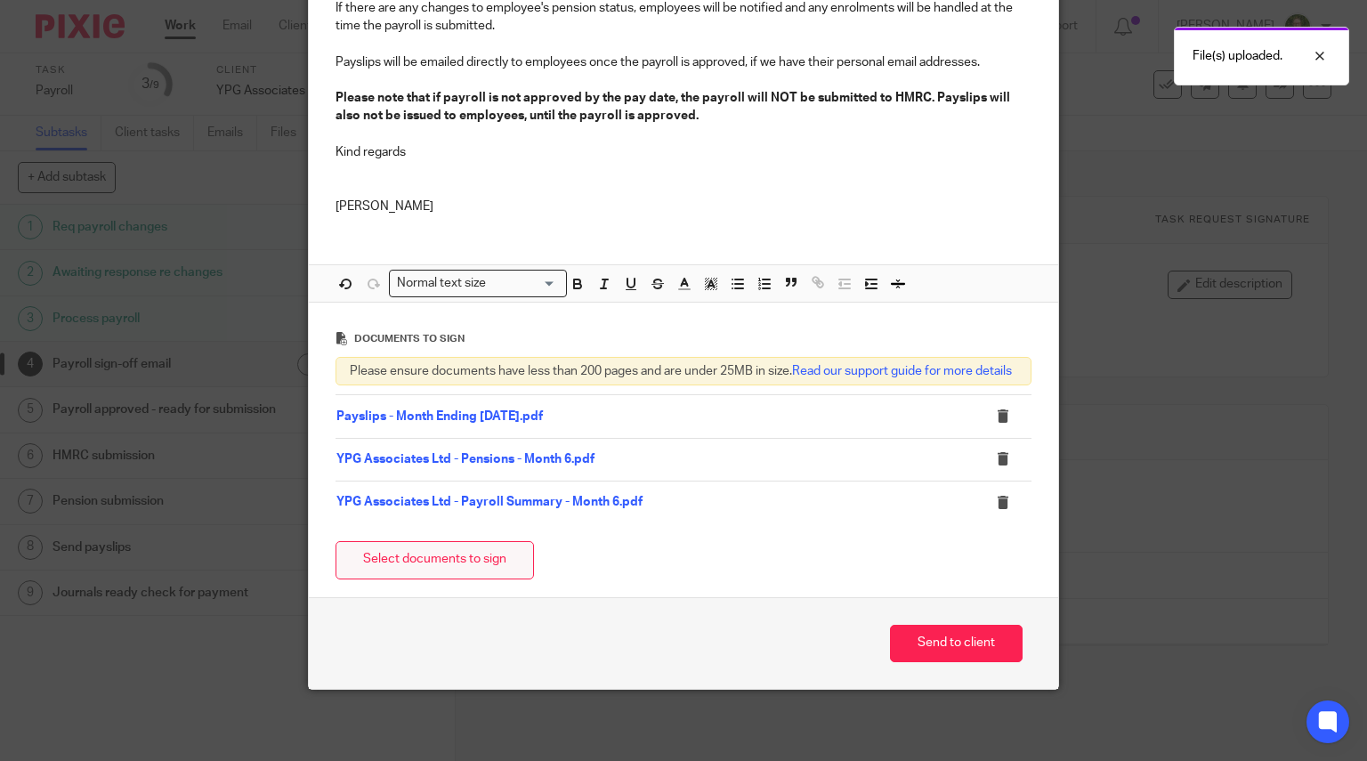
click at [452, 565] on button "Select documents to sign" at bounding box center [434, 560] width 198 height 38
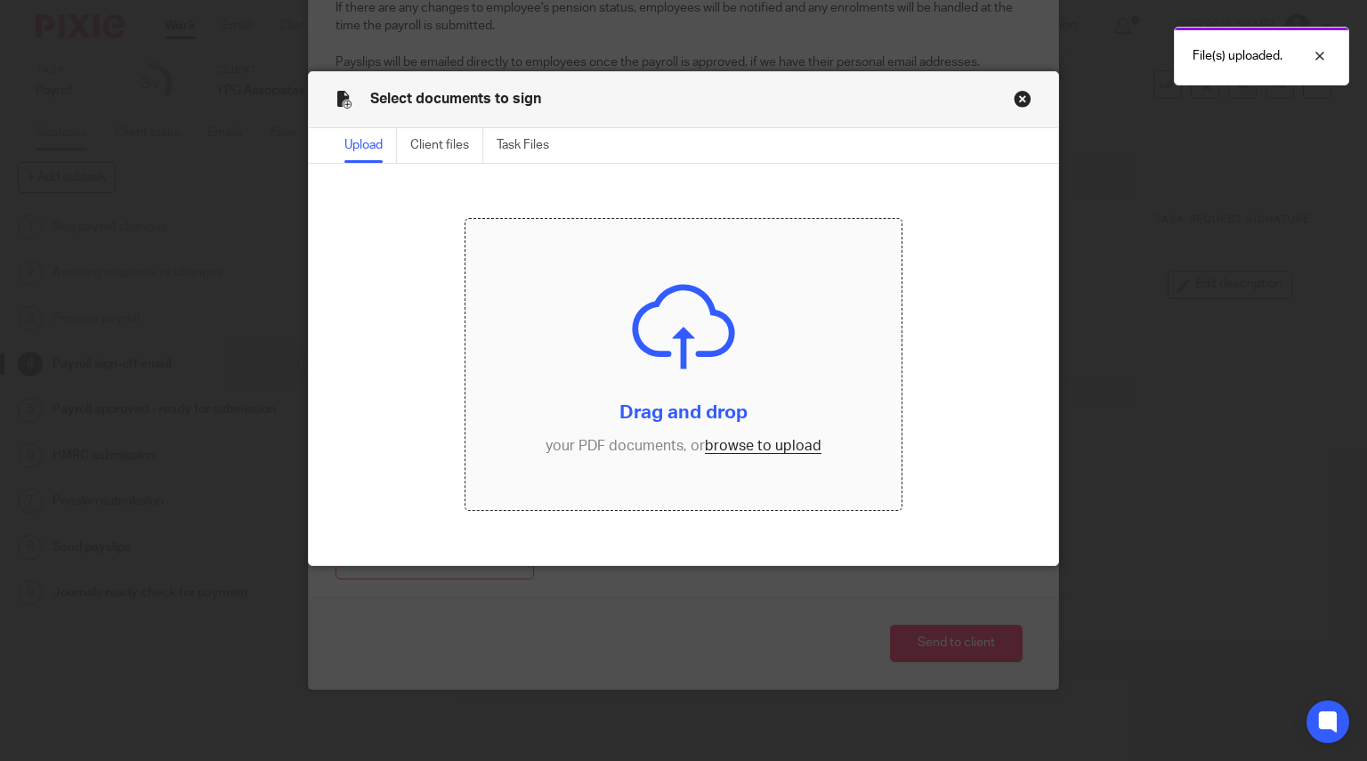
click at [648, 318] on input "file" at bounding box center [683, 364] width 436 height 291
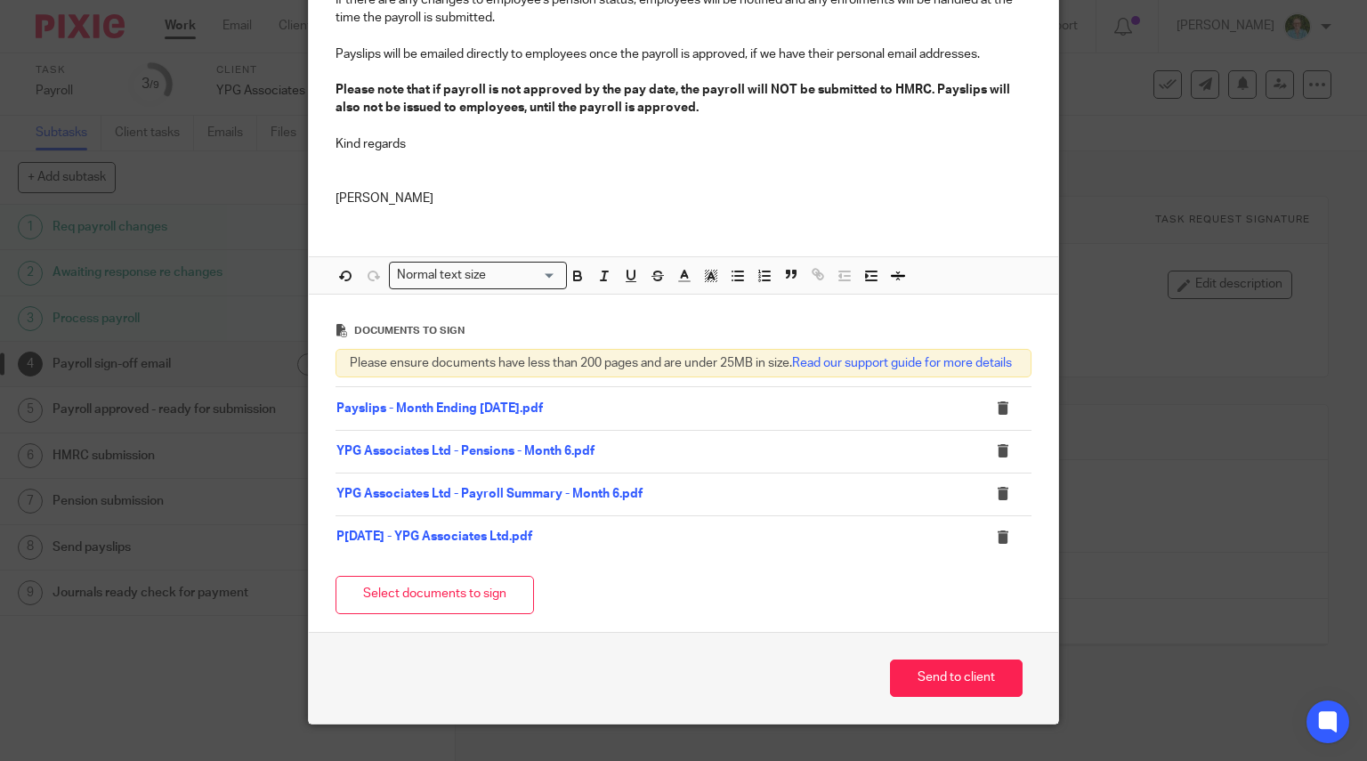
scroll to position [583, 0]
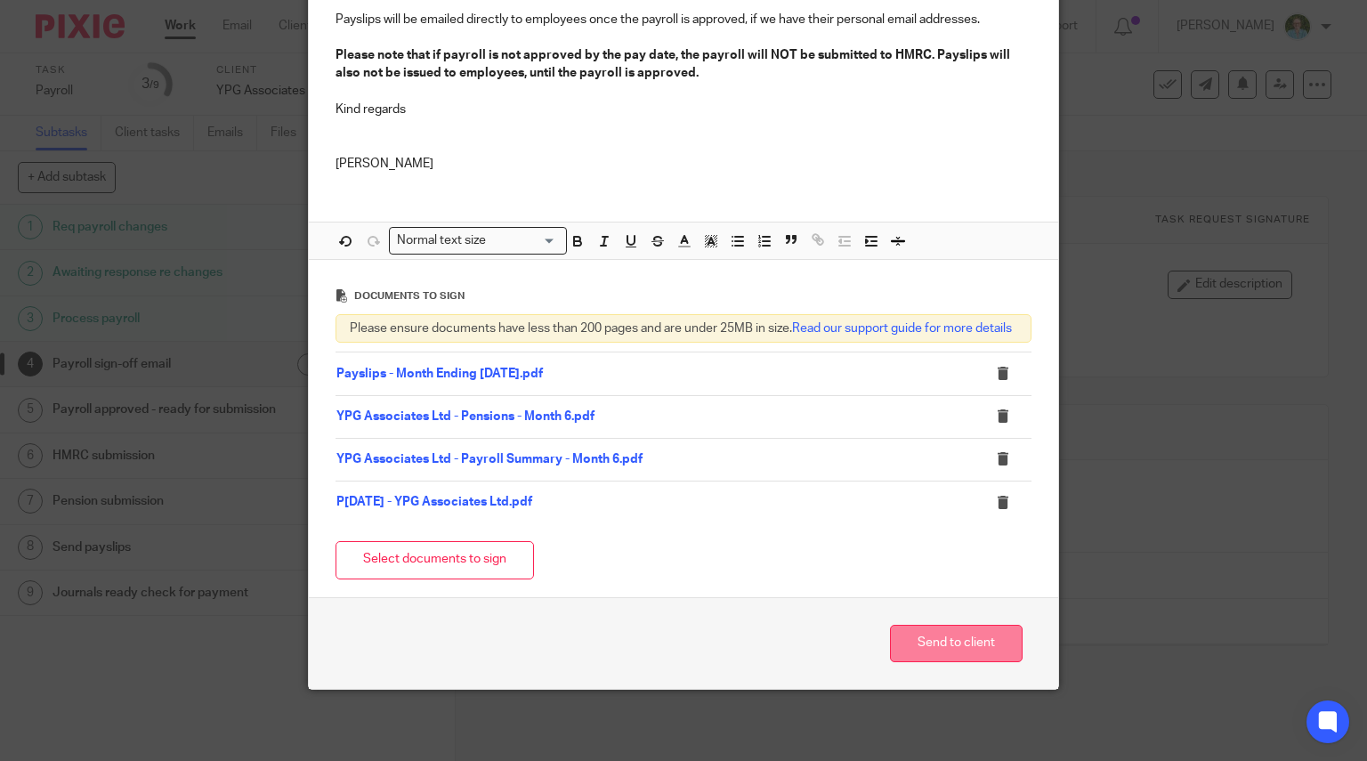
click at [910, 641] on button "Send to client" at bounding box center [956, 644] width 133 height 38
